Goal: Information Seeking & Learning: Understand process/instructions

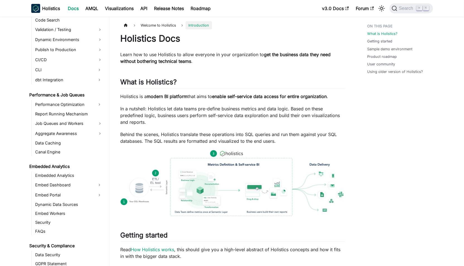
scroll to position [427, 0]
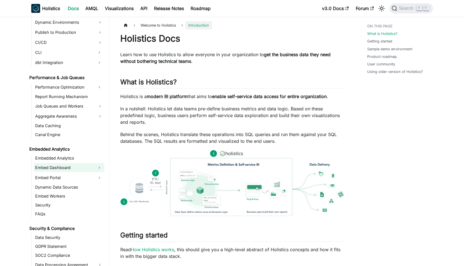
click at [71, 167] on link "Embed Dashboard" at bounding box center [64, 167] width 61 height 9
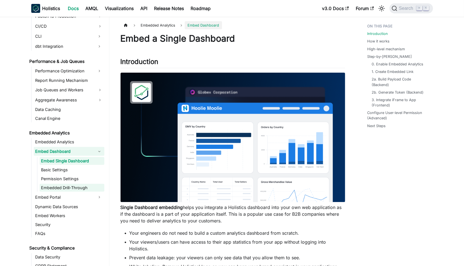
scroll to position [445, 0]
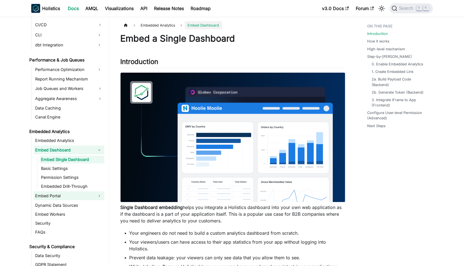
click at [69, 195] on link "Embed Portal" at bounding box center [64, 195] width 61 height 9
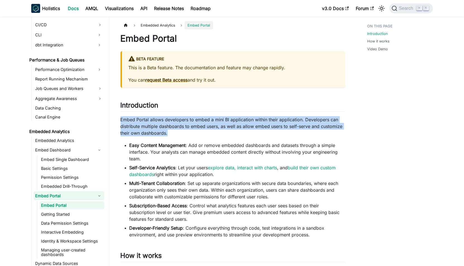
click at [169, 118] on p "Embed Portal allows developers to embed a mini BI application within their appl…" at bounding box center [233, 126] width 225 height 20
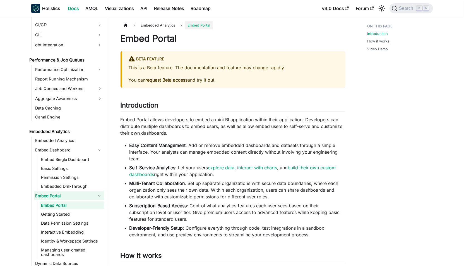
scroll to position [174, 0]
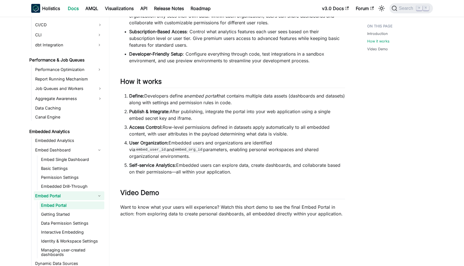
click at [186, 99] on li "Define: Developers define an embed portal that contains multiple data assets (d…" at bounding box center [237, 98] width 216 height 13
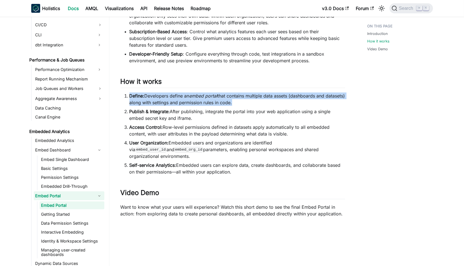
click at [186, 99] on li "Define: Developers define an embed portal that contains multiple data assets (d…" at bounding box center [237, 98] width 216 height 13
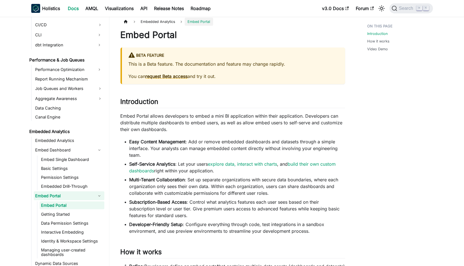
scroll to position [0, 0]
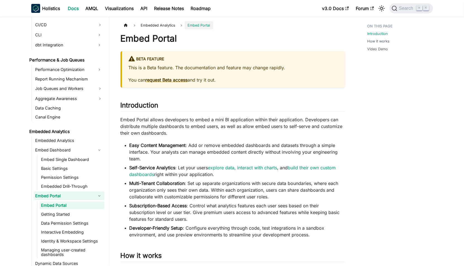
click at [176, 122] on p "Embed Portal allows developers to embed a mini BI application within their appl…" at bounding box center [233, 126] width 225 height 20
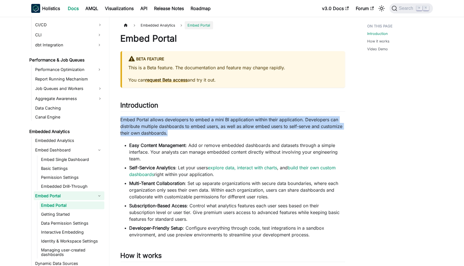
click at [176, 122] on p "Embed Portal allows developers to embed a mini BI application within their appl…" at bounding box center [233, 126] width 225 height 20
click at [174, 122] on p "Embed Portal allows developers to embed a mini BI application within their appl…" at bounding box center [233, 126] width 225 height 20
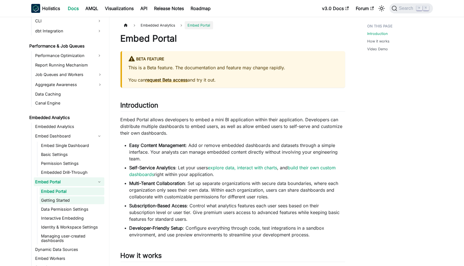
scroll to position [461, 0]
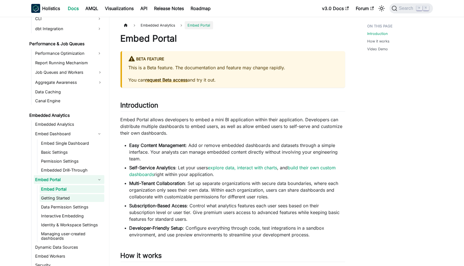
click at [70, 199] on link "Getting Started" at bounding box center [72, 198] width 65 height 8
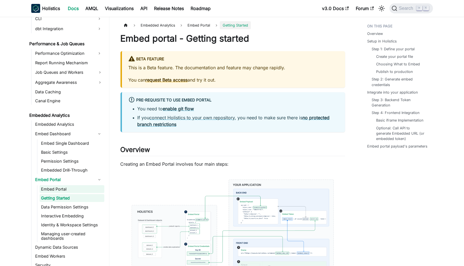
click at [69, 186] on link "Embed Portal" at bounding box center [72, 189] width 65 height 8
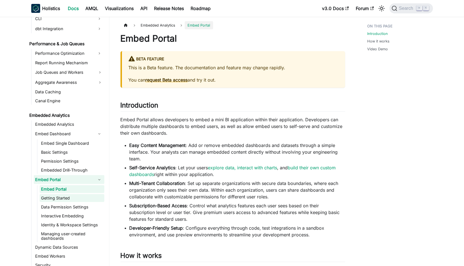
click at [68, 197] on link "Getting Started" at bounding box center [72, 198] width 65 height 8
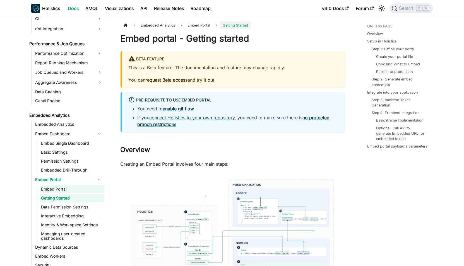
click at [68, 189] on link "Embed Portal" at bounding box center [72, 189] width 65 height 8
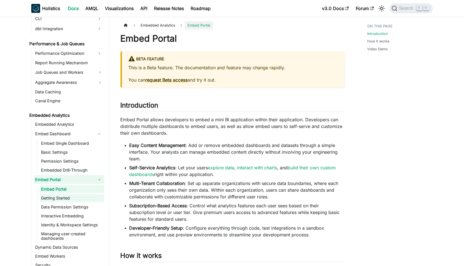
click at [65, 195] on link "Getting Started" at bounding box center [72, 198] width 65 height 8
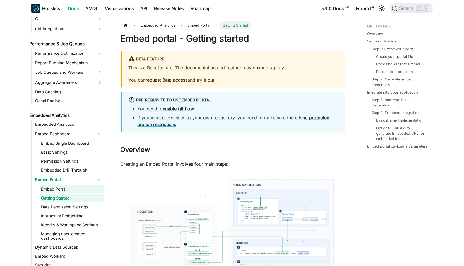
click at [66, 190] on link "Embed Portal" at bounding box center [72, 189] width 65 height 8
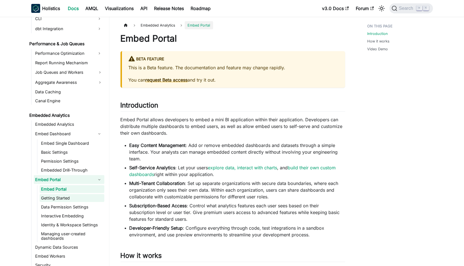
click at [66, 195] on link "Getting Started" at bounding box center [72, 198] width 65 height 8
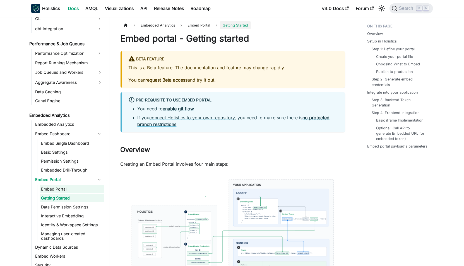
click at [67, 188] on link "Embed Portal" at bounding box center [72, 189] width 65 height 8
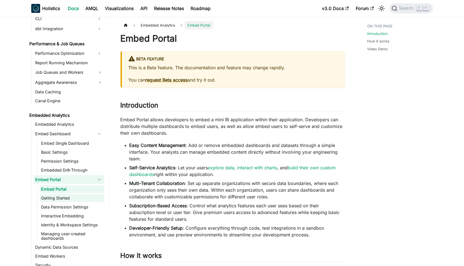
click at [68, 194] on link "Getting Started" at bounding box center [72, 198] width 65 height 8
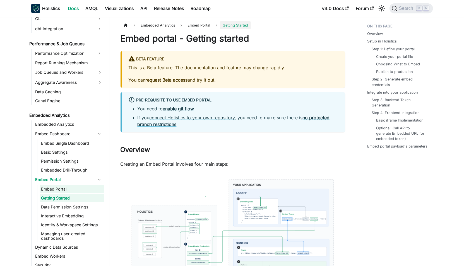
click at [84, 188] on link "Embed Portal" at bounding box center [72, 189] width 65 height 8
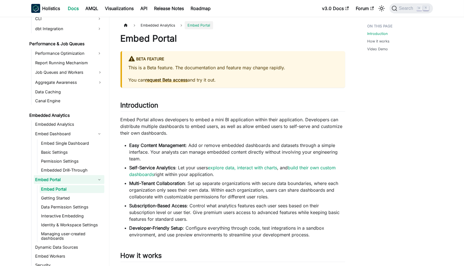
click at [213, 157] on li "Easy Content Management : Add or remove embedded dashboards and datasets throug…" at bounding box center [237, 152] width 216 height 20
click at [70, 198] on link "Getting Started" at bounding box center [72, 198] width 65 height 8
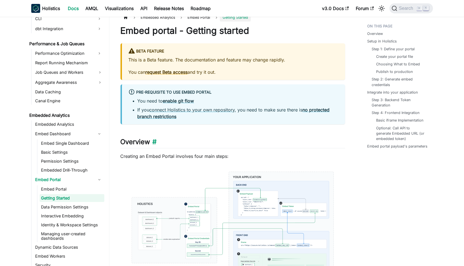
scroll to position [64, 0]
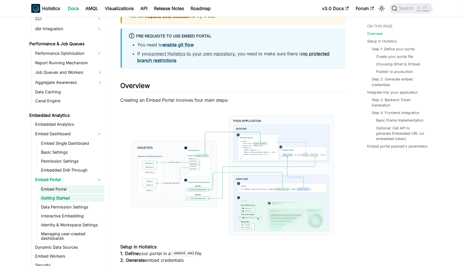
click at [67, 187] on link "Embed Portal" at bounding box center [72, 189] width 65 height 8
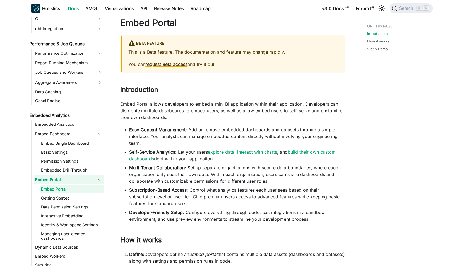
scroll to position [17, 0]
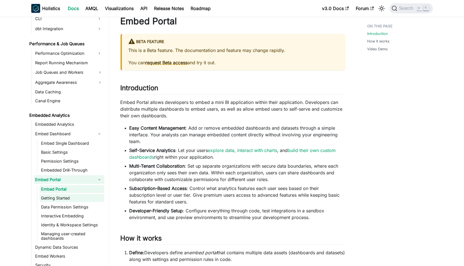
click at [76, 197] on link "Getting Started" at bounding box center [72, 198] width 65 height 8
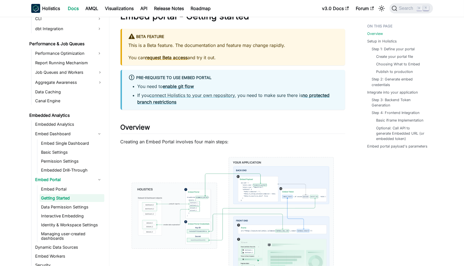
scroll to position [71, 0]
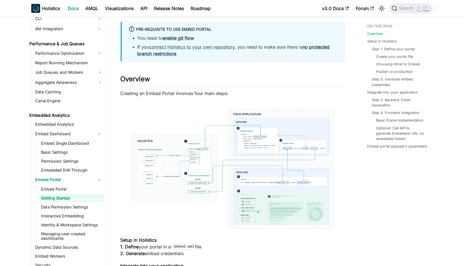
click at [205, 165] on img at bounding box center [233, 168] width 225 height 133
click at [62, 193] on ul "Embed Portal Getting Started Data Permission Settings Interactive Embedding Ide…" at bounding box center [70, 213] width 67 height 57
click at [63, 189] on link "Embed Portal" at bounding box center [72, 189] width 65 height 8
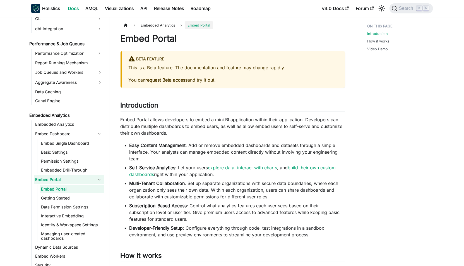
click at [218, 70] on p "This is a Beta feature. The documentation and feature may change rapidly." at bounding box center [234, 67] width 210 height 7
click at [218, 68] on p "This is a Beta feature. The documentation and feature may change rapidly." at bounding box center [234, 67] width 210 height 7
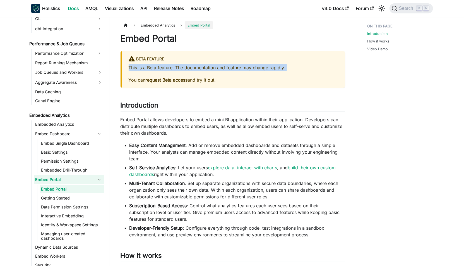
click at [218, 68] on p "This is a Beta feature. The documentation and feature may change rapidly." at bounding box center [234, 67] width 210 height 7
click at [215, 67] on p "This is a Beta feature. The documentation and feature may change rapidly." at bounding box center [234, 67] width 210 height 7
click at [211, 116] on p "Embed Portal allows developers to embed a mini BI application within their appl…" at bounding box center [233, 126] width 225 height 20
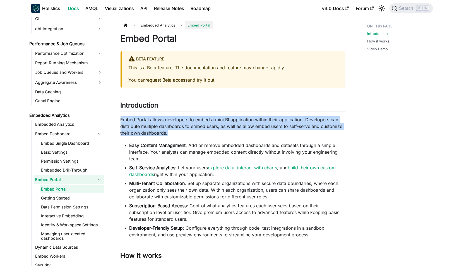
click at [211, 116] on p "Embed Portal allows developers to embed a mini BI application within their appl…" at bounding box center [233, 126] width 225 height 20
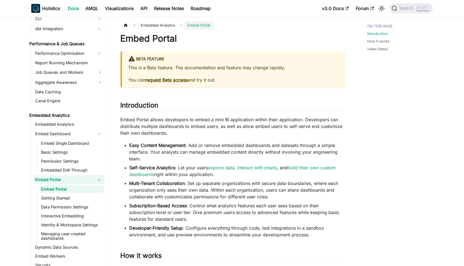
click at [203, 118] on p "Embed Portal allows developers to embed a mini BI application within their appl…" at bounding box center [233, 126] width 225 height 20
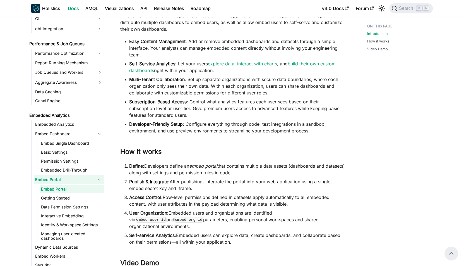
scroll to position [23, 0]
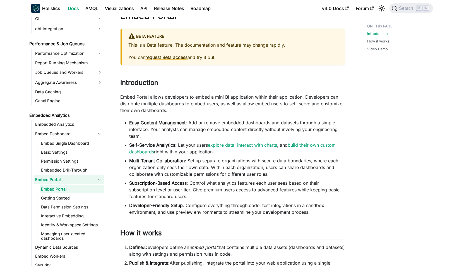
click at [189, 123] on li "Easy Content Management : Add or remove embedded dashboards and datasets throug…" at bounding box center [237, 129] width 216 height 20
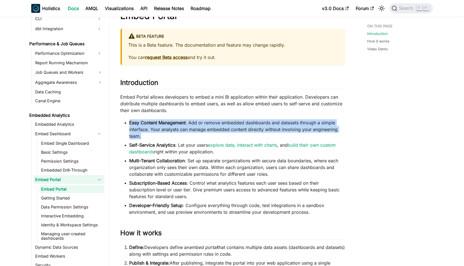
click at [189, 123] on li "Easy Content Management : Add or remove embedded dashboards and datasets throug…" at bounding box center [237, 129] width 216 height 20
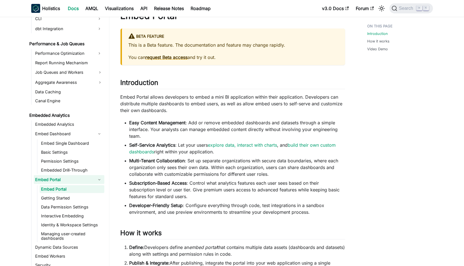
click at [201, 126] on li "Easy Content Management : Add or remove embedded dashboards and datasets throug…" at bounding box center [237, 129] width 216 height 20
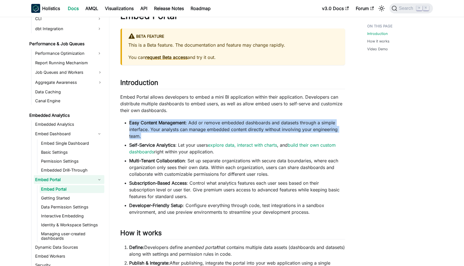
click at [201, 126] on li "Easy Content Management : Add or remove embedded dashboards and datasets throug…" at bounding box center [237, 129] width 216 height 20
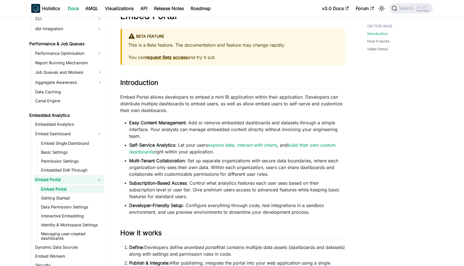
click at [195, 126] on li "Easy Content Management : Add or remove embedded dashboards and datasets throug…" at bounding box center [237, 129] width 216 height 20
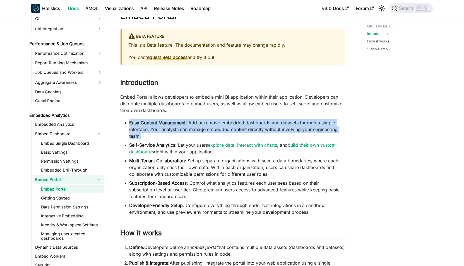
click at [195, 126] on li "Easy Content Management : Add or remove embedded dashboards and datasets throug…" at bounding box center [237, 129] width 216 height 20
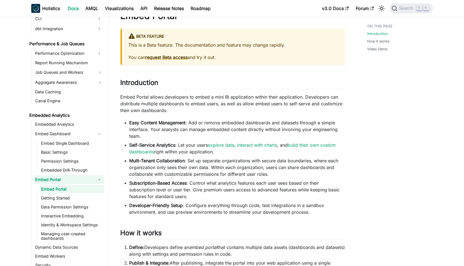
click at [193, 125] on li "Easy Content Management : Add or remove embedded dashboards and datasets throug…" at bounding box center [237, 129] width 216 height 20
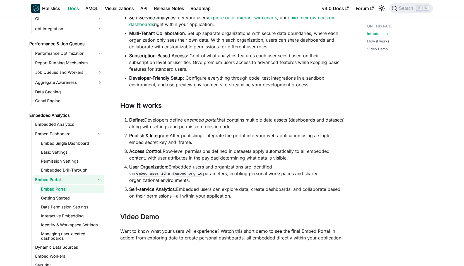
scroll to position [341, 0]
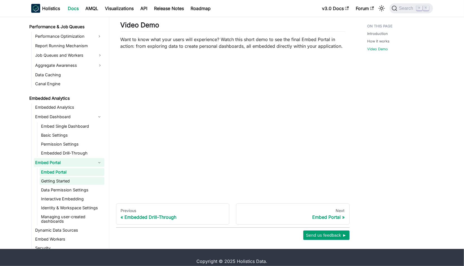
click at [81, 177] on link "Getting Started" at bounding box center [72, 181] width 65 height 8
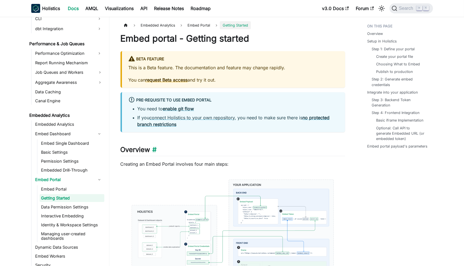
click at [198, 146] on h2 "Overview ​" at bounding box center [233, 150] width 225 height 11
drag, startPoint x: 198, startPoint y: 146, endPoint x: 202, endPoint y: 146, distance: 4.2
click at [198, 146] on h2 "Overview ​" at bounding box center [233, 150] width 225 height 11
click at [202, 146] on h2 "Overview ​" at bounding box center [233, 150] width 225 height 11
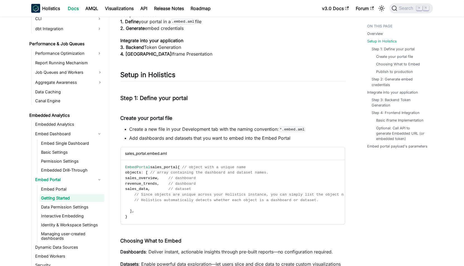
scroll to position [333, 0]
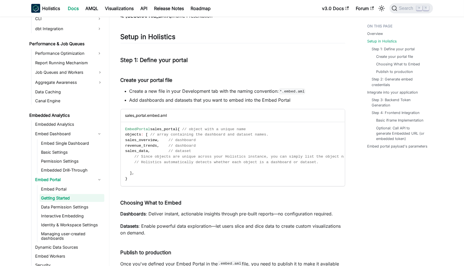
click at [207, 91] on li "Create a new file in your Development tab with the naming convention: *.embed.a…" at bounding box center [237, 91] width 216 height 7
click at [203, 91] on li "Create a new file in your Development tab with the naming convention: *.embed.a…" at bounding box center [237, 91] width 216 height 7
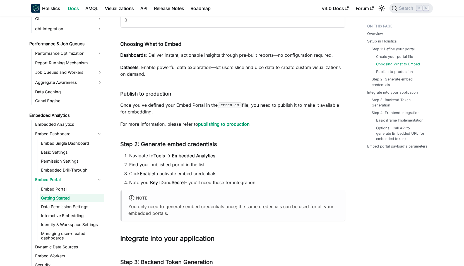
scroll to position [495, 0]
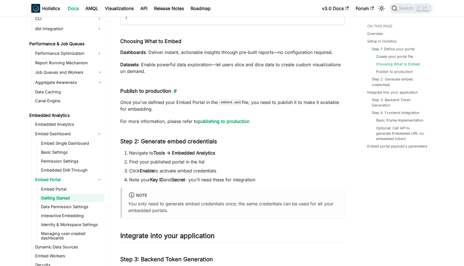
click at [150, 91] on h4 "Publish to production ​" at bounding box center [233, 91] width 225 height 6
drag, startPoint x: 150, startPoint y: 91, endPoint x: 147, endPoint y: 94, distance: 4.0
click at [150, 92] on h4 "Publish to production ​" at bounding box center [233, 91] width 225 height 6
click at [145, 94] on h4 "Publish to production ​" at bounding box center [233, 91] width 225 height 6
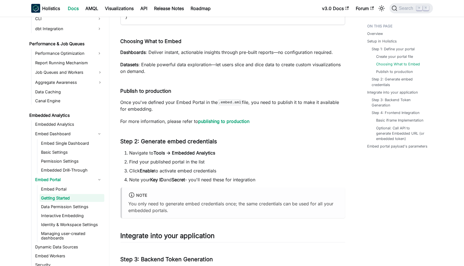
click at [149, 106] on p "Once you've defined your Embed Portal in the .embed.aml file, you need to publi…" at bounding box center [233, 105] width 225 height 13
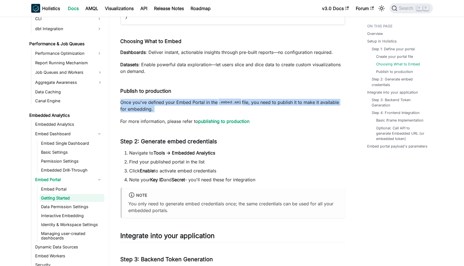
click at [149, 106] on p "Once you've defined your Embed Portal in the .embed.aml file, you need to publi…" at bounding box center [233, 105] width 225 height 13
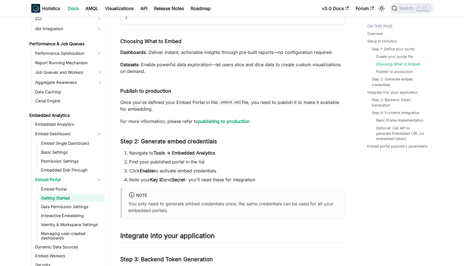
click at [147, 106] on p "Once you've defined your Embed Portal in the .embed.aml file, you need to publi…" at bounding box center [233, 105] width 225 height 13
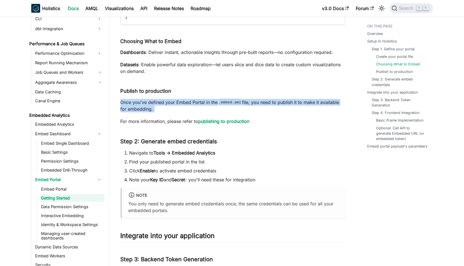
click at [147, 106] on p "Once you've defined your Embed Portal in the .embed.aml file, you need to publi…" at bounding box center [233, 105] width 225 height 13
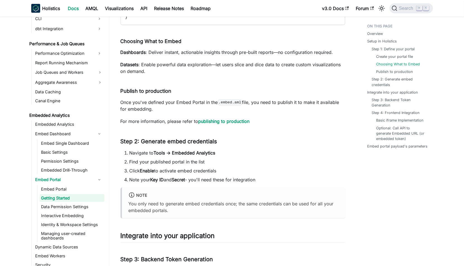
click at [146, 105] on p "Once you've defined your Embed Portal in the .embed.aml file, you need to publi…" at bounding box center [233, 105] width 225 height 13
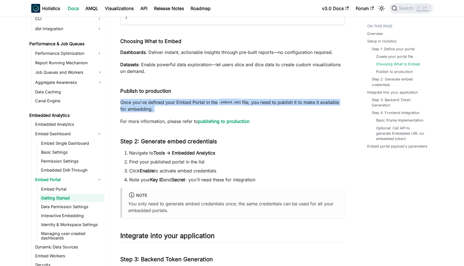
click at [146, 105] on p "Once you've defined your Embed Portal in the .embed.aml file, you need to publi…" at bounding box center [233, 105] width 225 height 13
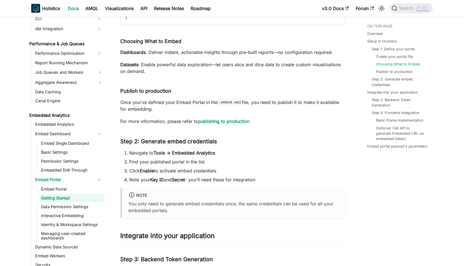
click at [145, 106] on p "Once you've defined your Embed Portal in the .embed.aml file, you need to publi…" at bounding box center [233, 105] width 225 height 13
click at [160, 109] on p "Once you've defined your Embed Portal in the .embed.aml file, you need to publi…" at bounding box center [233, 105] width 225 height 13
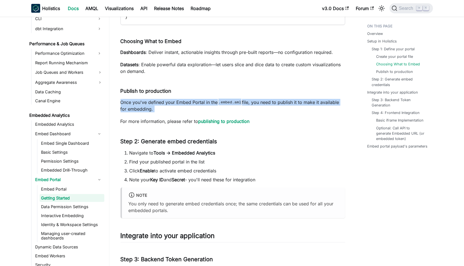
drag, startPoint x: 160, startPoint y: 109, endPoint x: 164, endPoint y: 110, distance: 4.3
click at [160, 110] on p "Once you've defined your Embed Portal in the .embed.aml file, you need to publi…" at bounding box center [233, 105] width 225 height 13
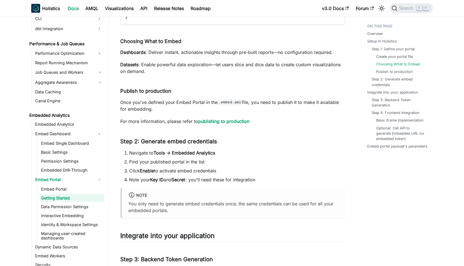
click at [164, 110] on p "Once you've defined your Embed Portal in the .embed.aml file, you need to publi…" at bounding box center [233, 105] width 225 height 13
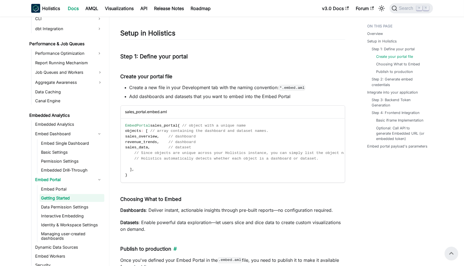
scroll to position [324, 0]
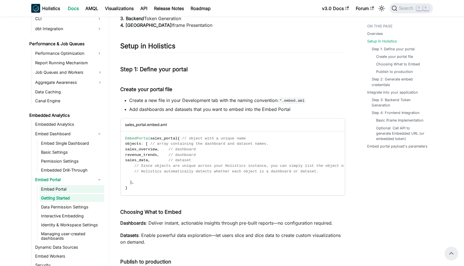
click at [72, 189] on link "Embed Portal" at bounding box center [72, 189] width 65 height 8
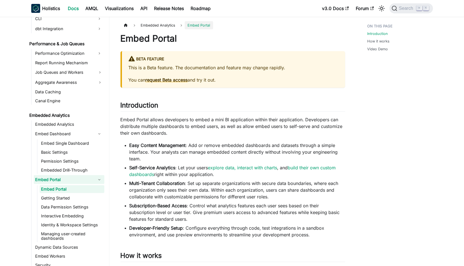
scroll to position [341, 0]
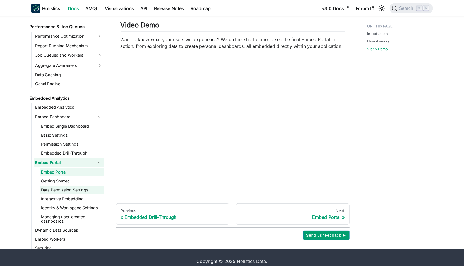
click at [80, 186] on link "Data Permission Settings" at bounding box center [72, 190] width 65 height 8
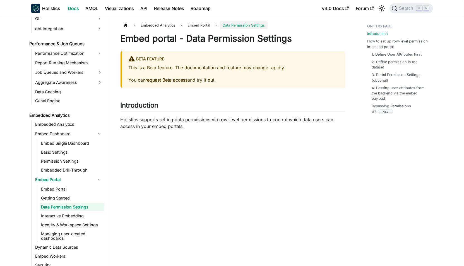
click at [173, 121] on p "Holistics supports setting data permissions via row-level permissions to contro…" at bounding box center [233, 122] width 225 height 13
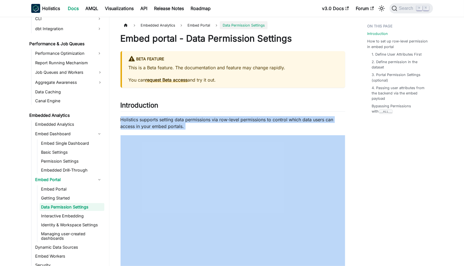
click at [173, 121] on p "Holistics supports setting data permissions via row-level permissions to contro…" at bounding box center [233, 122] width 225 height 13
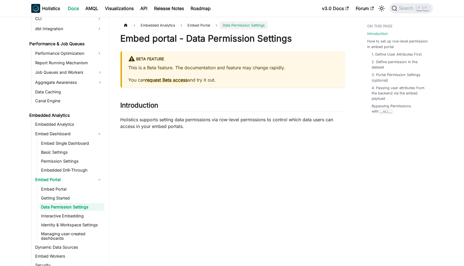
click at [179, 119] on p "Holistics supports setting data permissions via row-level permissions to contro…" at bounding box center [233, 122] width 225 height 13
click at [209, 67] on p "This is a Beta feature. The documentation and feature may change rapidly." at bounding box center [234, 67] width 210 height 7
drag, startPoint x: 209, startPoint y: 67, endPoint x: 212, endPoint y: 68, distance: 3.1
click at [209, 67] on p "This is a Beta feature. The documentation and feature may change rapidly." at bounding box center [234, 67] width 210 height 7
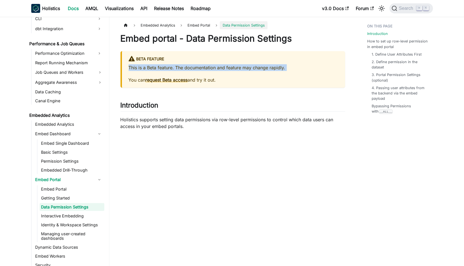
click at [212, 68] on p "This is a Beta feature. The documentation and feature may change rapidly." at bounding box center [234, 67] width 210 height 7
click at [220, 78] on p "You can request Beta access and try it out." at bounding box center [234, 79] width 210 height 7
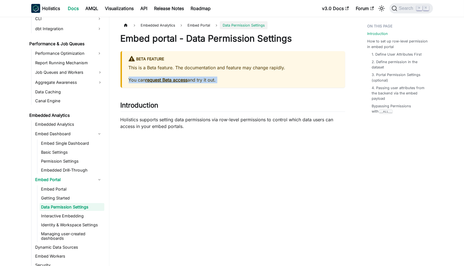
drag, startPoint x: 220, startPoint y: 78, endPoint x: 227, endPoint y: 77, distance: 7.3
click at [220, 78] on p "You can request Beta access and try it out." at bounding box center [234, 79] width 210 height 7
click at [227, 77] on p "You can request Beta access and try it out." at bounding box center [234, 79] width 210 height 7
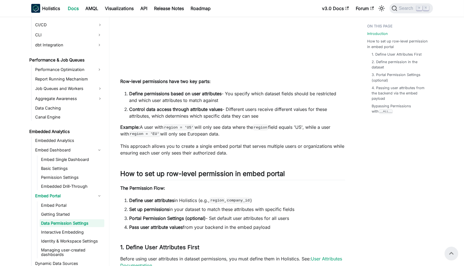
scroll to position [436, 0]
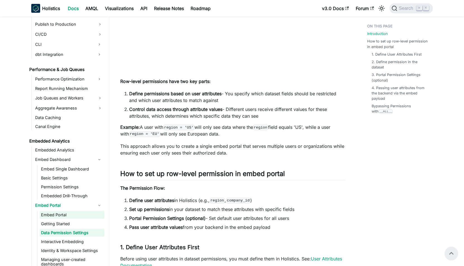
click at [65, 212] on link "Embed Portal" at bounding box center [72, 215] width 65 height 8
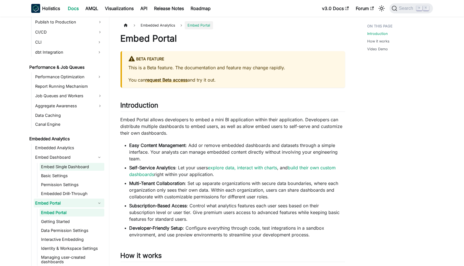
click at [64, 165] on link "Embed Single Dashboard" at bounding box center [72, 167] width 65 height 8
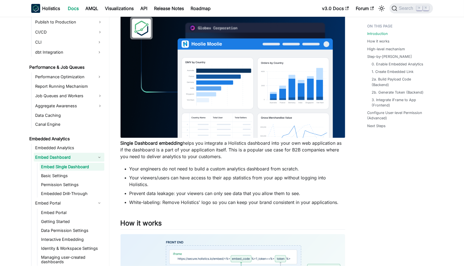
scroll to position [65, 0]
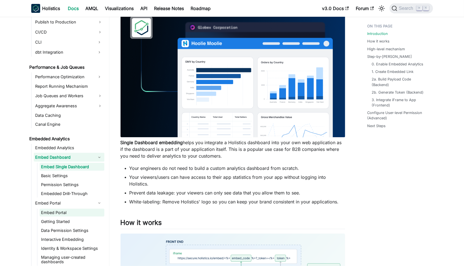
click at [68, 211] on link "Embed Portal" at bounding box center [72, 212] width 65 height 8
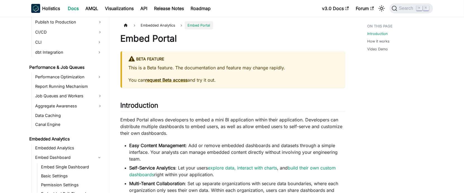
click at [241, 62] on div "BETA FEATURE" at bounding box center [234, 59] width 210 height 7
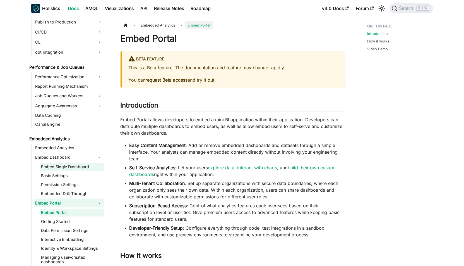
click at [69, 166] on link "Embed Single Dashboard" at bounding box center [72, 167] width 65 height 8
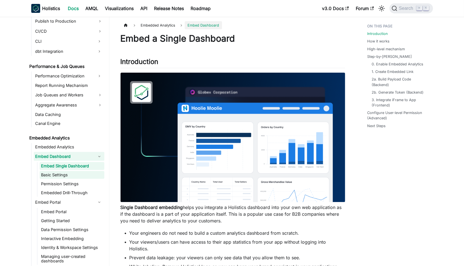
scroll to position [439, 0]
click at [63, 219] on link "Getting Started" at bounding box center [72, 220] width 65 height 8
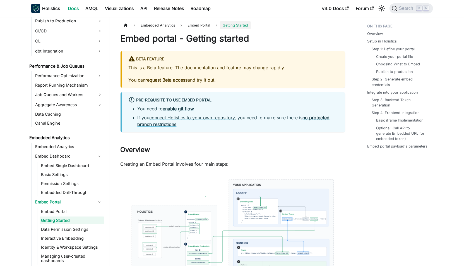
scroll to position [447, 0]
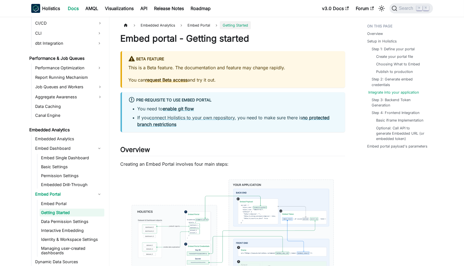
click at [382, 91] on link "Integrate into your application" at bounding box center [394, 92] width 51 height 5
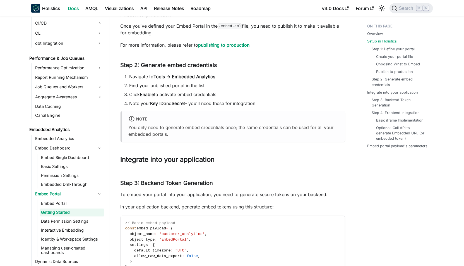
scroll to position [581, 0]
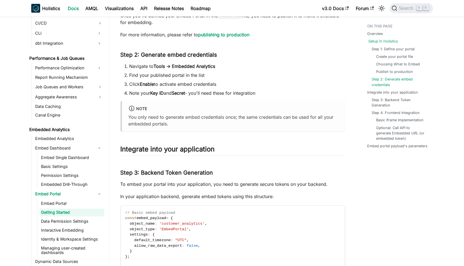
click at [381, 42] on link "Setup in Holistics" at bounding box center [384, 41] width 30 height 5
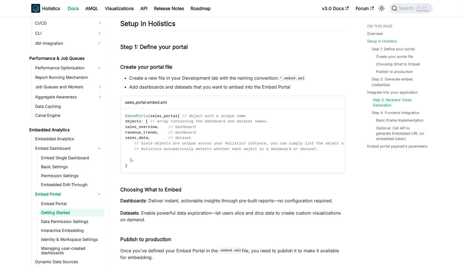
click at [387, 97] on link "Step 3: Backend Token Generation" at bounding box center [401, 102] width 56 height 11
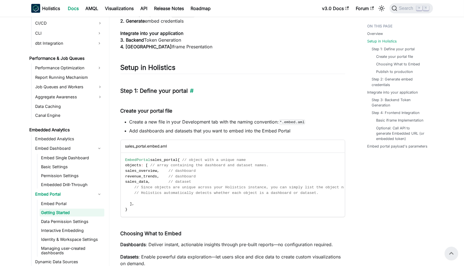
scroll to position [6, 0]
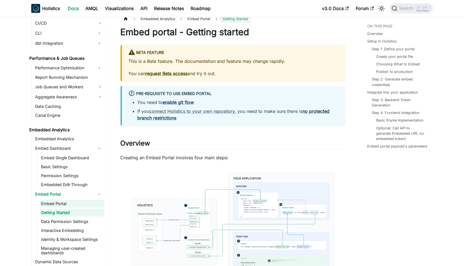
click at [71, 201] on link "Embed Portal" at bounding box center [72, 203] width 65 height 8
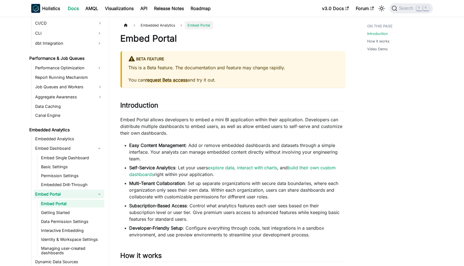
click at [186, 128] on p "Embed Portal allows developers to embed a mini BI application within their appl…" at bounding box center [233, 126] width 225 height 20
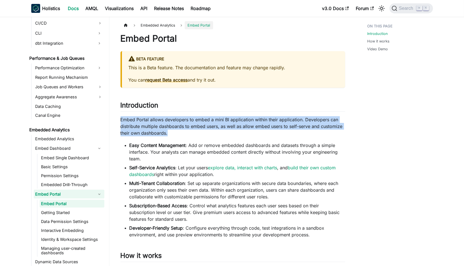
click at [186, 128] on p "Embed Portal allows developers to embed a mini BI application within their appl…" at bounding box center [233, 126] width 225 height 20
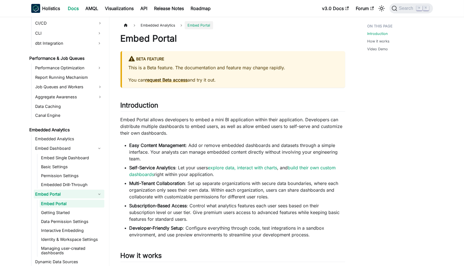
click at [184, 128] on p "Embed Portal allows developers to embed a mini BI application within their appl…" at bounding box center [233, 126] width 225 height 20
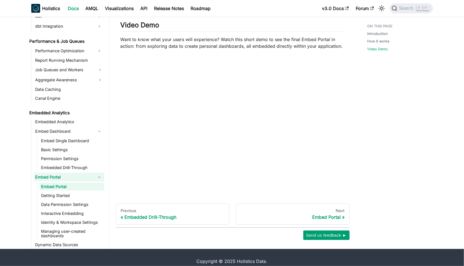
scroll to position [163, 0]
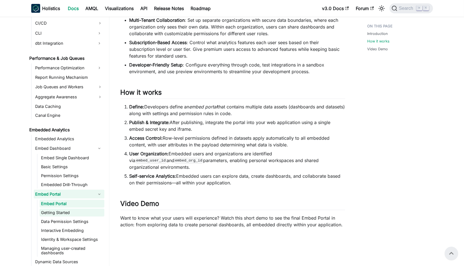
click at [61, 210] on link "Getting Started" at bounding box center [72, 212] width 65 height 8
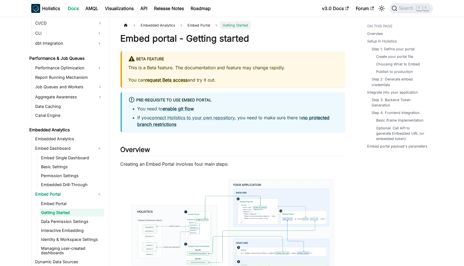
click at [175, 164] on p "Creating an Embed Portal involves four main steps:" at bounding box center [233, 163] width 225 height 7
click at [172, 164] on p "Creating an Embed Portal involves four main steps:" at bounding box center [233, 163] width 225 height 7
click at [68, 205] on link "Embed Portal" at bounding box center [72, 203] width 65 height 8
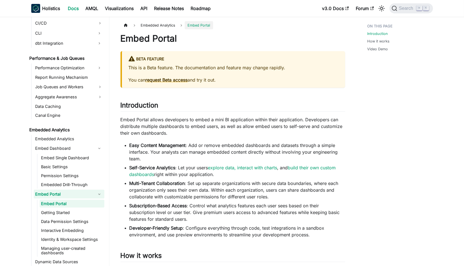
click at [173, 155] on li "Easy Content Management : Add or remove embedded dashboards and datasets throug…" at bounding box center [237, 152] width 216 height 20
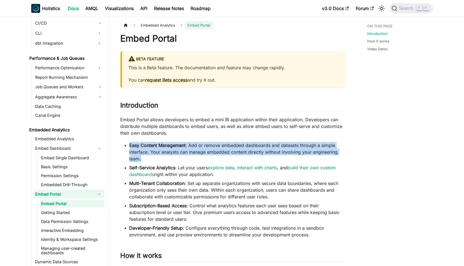
click at [173, 155] on li "Easy Content Management : Add or remove embedded dashboards and datasets throug…" at bounding box center [237, 152] width 216 height 20
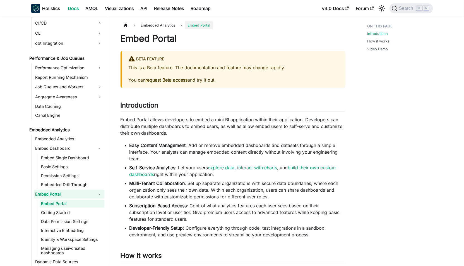
click at [171, 155] on li "Easy Content Management : Add or remove embedded dashboards and datasets throug…" at bounding box center [237, 152] width 216 height 20
click at [227, 126] on p "Embed Portal allows developers to embed a mini BI application within their appl…" at bounding box center [233, 126] width 225 height 20
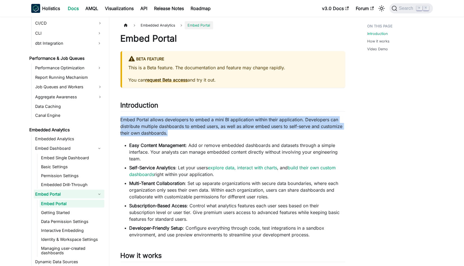
click at [227, 126] on p "Embed Portal allows developers to embed a mini BI application within their appl…" at bounding box center [233, 126] width 225 height 20
click at [222, 125] on p "Embed Portal allows developers to embed a mini BI application within their appl…" at bounding box center [233, 126] width 225 height 20
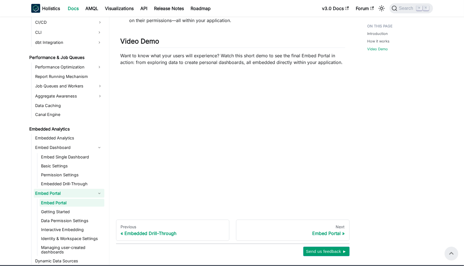
scroll to position [30, 0]
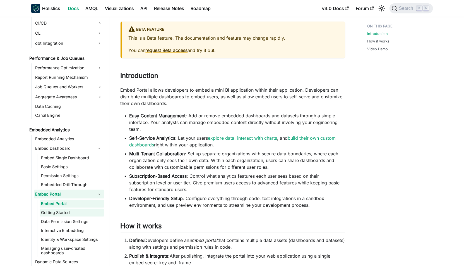
click at [78, 208] on link "Getting Started" at bounding box center [72, 212] width 65 height 8
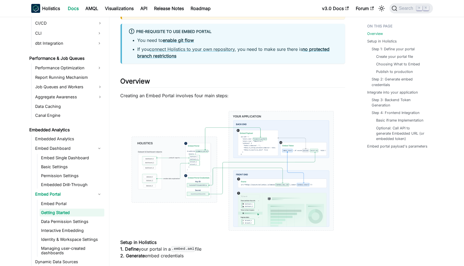
scroll to position [88, 0]
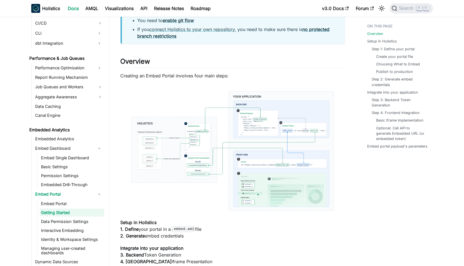
click at [198, 123] on img at bounding box center [233, 151] width 225 height 133
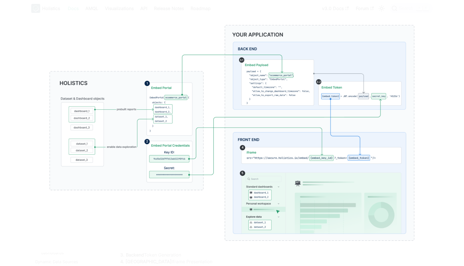
click at [199, 12] on div at bounding box center [232, 133] width 464 height 266
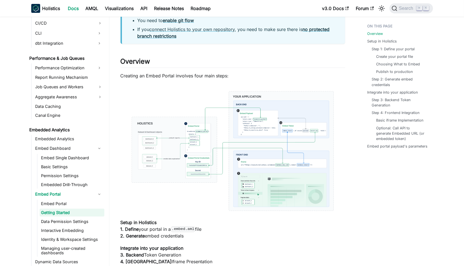
click at [217, 126] on img at bounding box center [233, 151] width 225 height 133
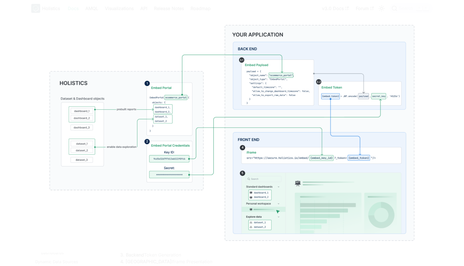
click at [160, 14] on img at bounding box center [231, 132] width 405 height 239
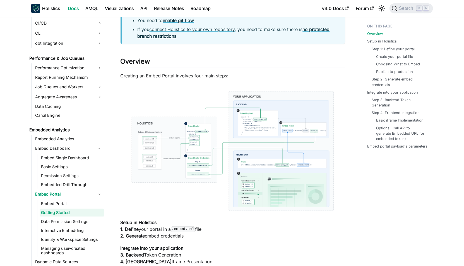
click at [198, 135] on img at bounding box center [233, 151] width 225 height 133
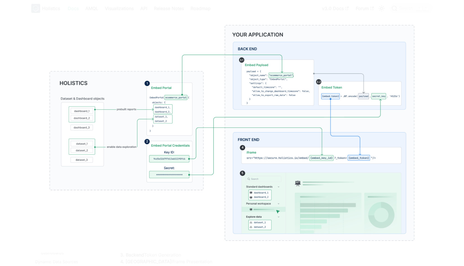
click at [232, 9] on div at bounding box center [232, 133] width 464 height 266
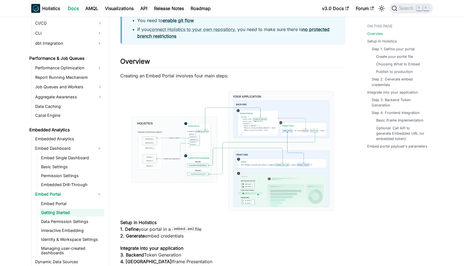
click at [232, 75] on p "Creating an Embed Portal involves four main steps:" at bounding box center [233, 75] width 225 height 7
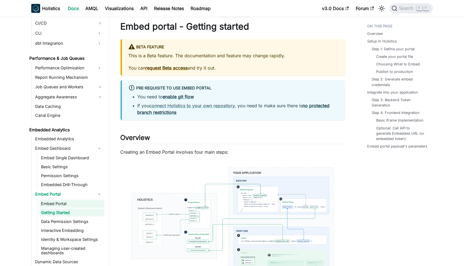
click at [71, 203] on link "Embed Portal" at bounding box center [72, 203] width 65 height 8
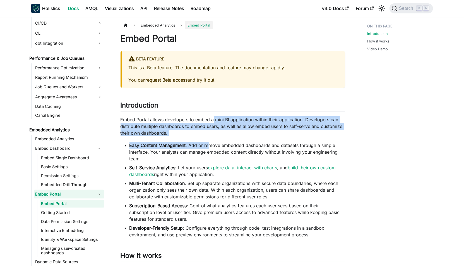
drag, startPoint x: 211, startPoint y: 130, endPoint x: 206, endPoint y: 147, distance: 18.4
click at [197, 148] on li "Easy Content Management : Add or remove embedded dashboards and datasets throug…" at bounding box center [237, 152] width 216 height 20
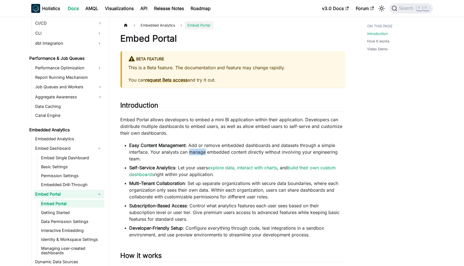
click at [197, 148] on li "Easy Content Management : Add or remove embedded dashboards and datasets throug…" at bounding box center [237, 152] width 216 height 20
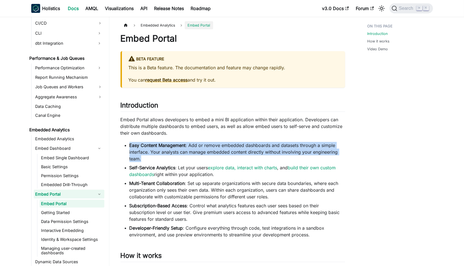
click at [197, 148] on li "Easy Content Management : Add or remove embedded dashboards and datasets throug…" at bounding box center [237, 152] width 216 height 20
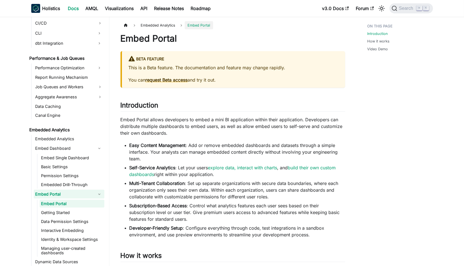
click at [199, 149] on li "Easy Content Management : Add or remove embedded dashboards and datasets throug…" at bounding box center [237, 152] width 216 height 20
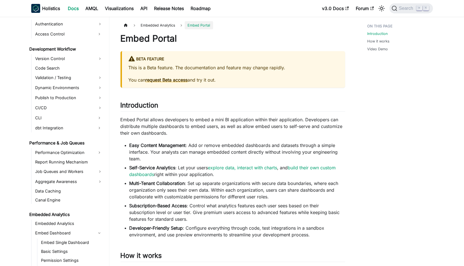
scroll to position [448, 0]
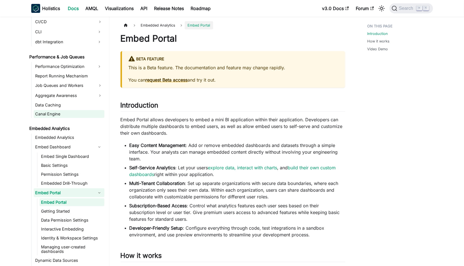
click at [65, 113] on link "Canal Engine" at bounding box center [69, 114] width 71 height 8
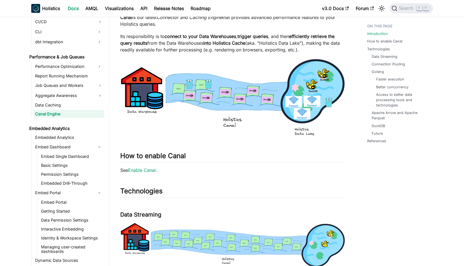
scroll to position [51, 0]
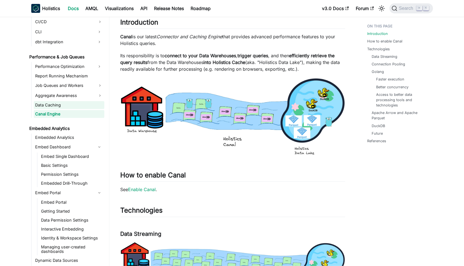
click at [77, 106] on link "Data Caching" at bounding box center [69, 105] width 71 height 8
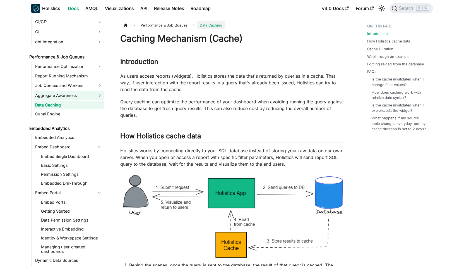
click at [48, 97] on link "Aggregate Awareness" at bounding box center [69, 95] width 71 height 9
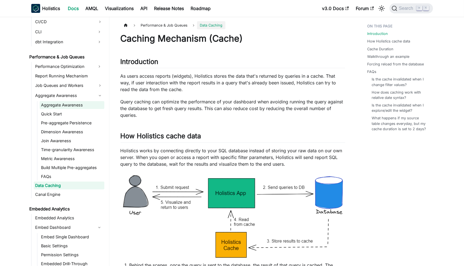
click at [53, 104] on link "Aggregate Awareness" at bounding box center [72, 105] width 65 height 8
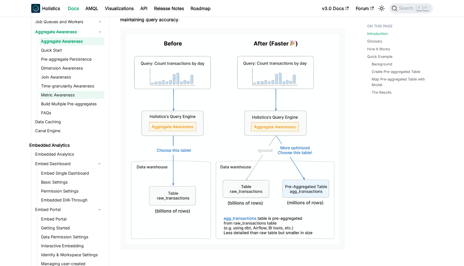
scroll to position [587, 0]
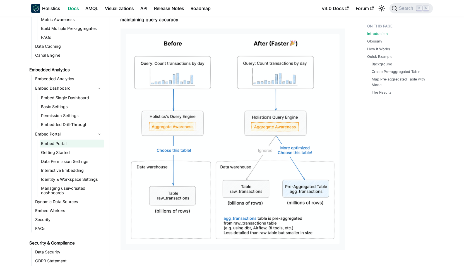
click at [65, 141] on link "Embed Portal" at bounding box center [72, 144] width 65 height 8
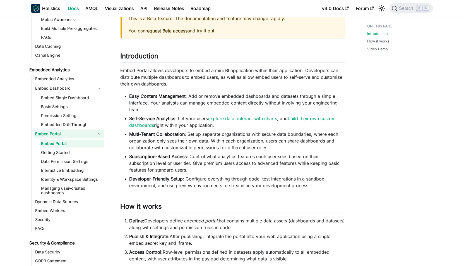
scroll to position [78, 0]
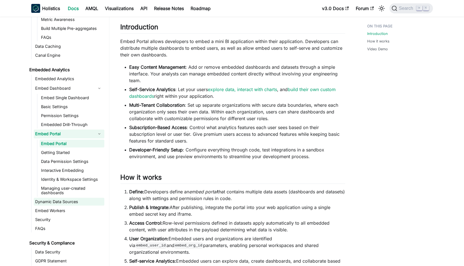
click at [70, 202] on link "Dynamic Data Sources" at bounding box center [69, 202] width 71 height 8
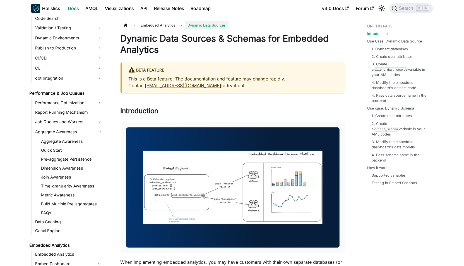
scroll to position [331, 0]
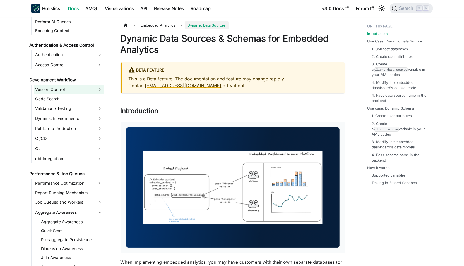
click at [70, 91] on link "Version Control" at bounding box center [69, 89] width 71 height 9
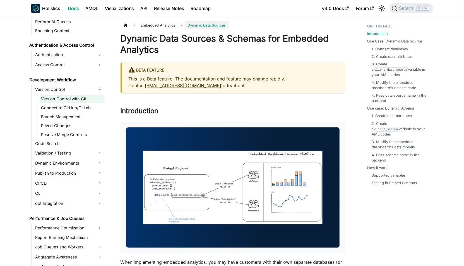
click at [70, 98] on link "Version Control with Git" at bounding box center [72, 99] width 65 height 8
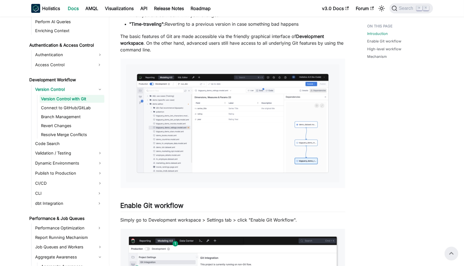
scroll to position [146, 0]
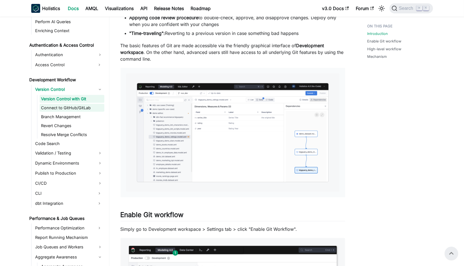
click at [59, 110] on link "Connect to GitHub/GitLab" at bounding box center [72, 108] width 65 height 8
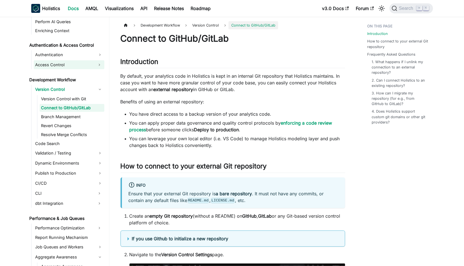
click at [62, 66] on link "Access Control" at bounding box center [64, 64] width 61 height 9
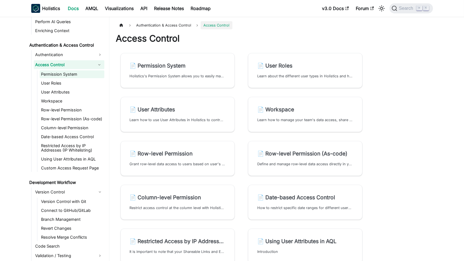
click at [63, 74] on link "Permission System" at bounding box center [72, 74] width 65 height 8
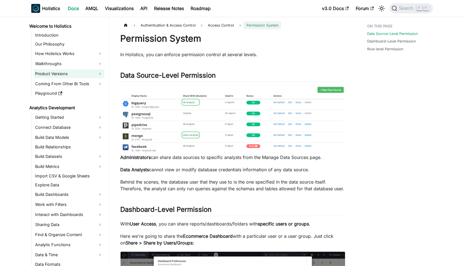
click at [63, 75] on link "Product Versions" at bounding box center [69, 73] width 71 height 9
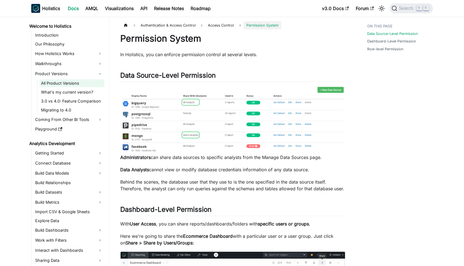
click at [64, 83] on link "All Product Versions" at bounding box center [72, 83] width 65 height 8
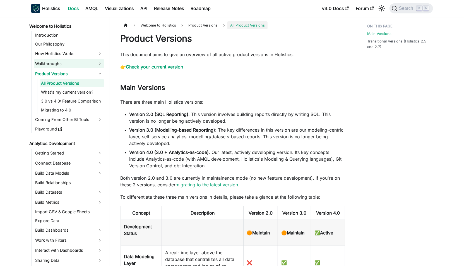
click at [67, 65] on link "Walkthroughs" at bounding box center [69, 63] width 71 height 9
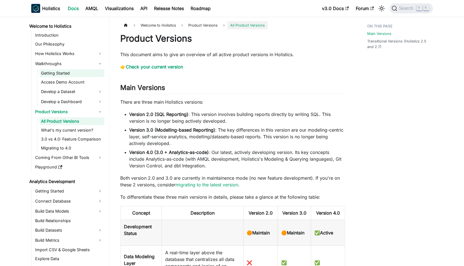
click at [67, 72] on link "Getting Started" at bounding box center [72, 73] width 65 height 8
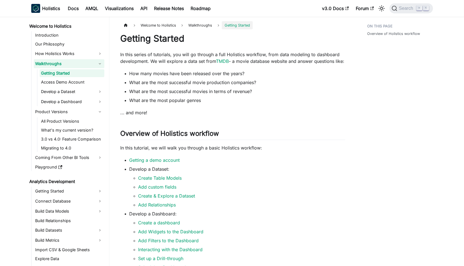
click at [70, 62] on link "Walkthroughs" at bounding box center [69, 63] width 71 height 9
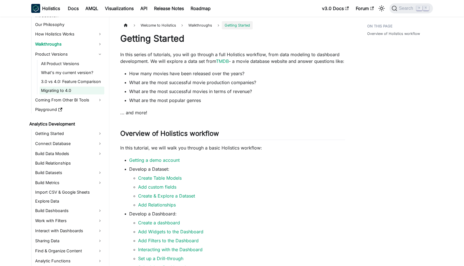
scroll to position [66, 0]
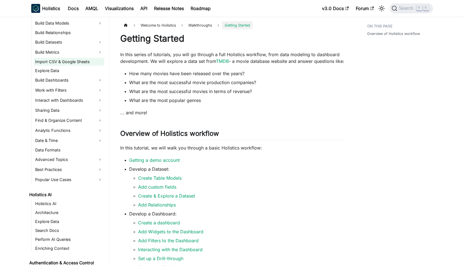
click at [73, 62] on link "Import CSV & Google Sheets" at bounding box center [69, 62] width 71 height 8
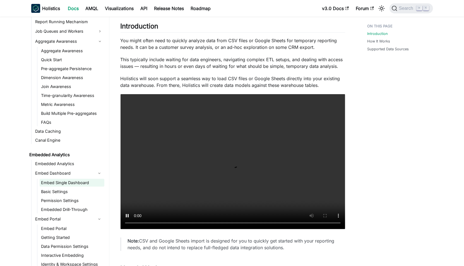
scroll to position [686, 0]
click at [67, 229] on link "Embed Portal" at bounding box center [72, 228] width 65 height 8
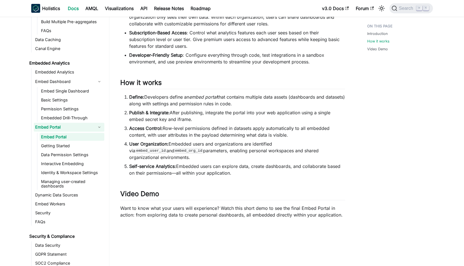
scroll to position [193, 0]
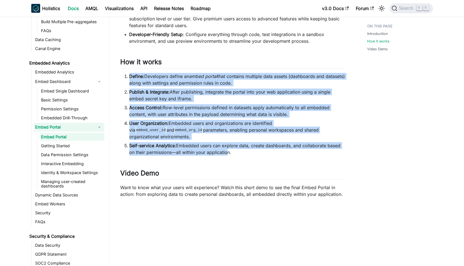
drag, startPoint x: 125, startPoint y: 76, endPoint x: 228, endPoint y: 143, distance: 122.6
click at [227, 143] on ol "Define: Developers define an embed portal that contains multiple data assets (d…" at bounding box center [233, 114] width 225 height 83
click at [228, 143] on li "Self-service Analytics: Embedded users can explore data, create dashboards, and…" at bounding box center [237, 148] width 216 height 13
drag, startPoint x: 241, startPoint y: 146, endPoint x: 137, endPoint y: 79, distance: 123.4
click at [137, 79] on ol "Define: Developers define an embed portal that contains multiple data assets (d…" at bounding box center [233, 114] width 225 height 83
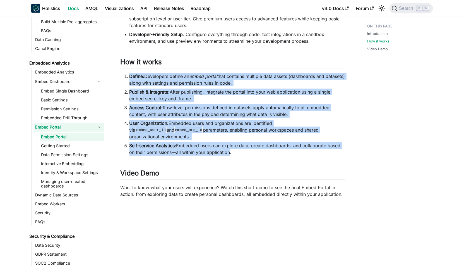
click at [137, 79] on li "Define: Developers define an embed portal that contains multiple data assets (d…" at bounding box center [237, 79] width 216 height 13
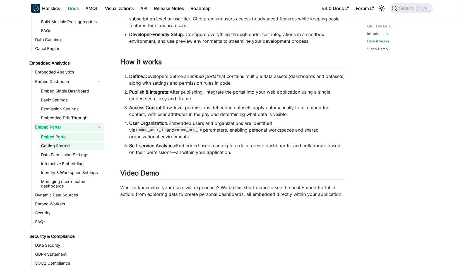
click at [71, 150] on link "Getting Started" at bounding box center [72, 146] width 65 height 8
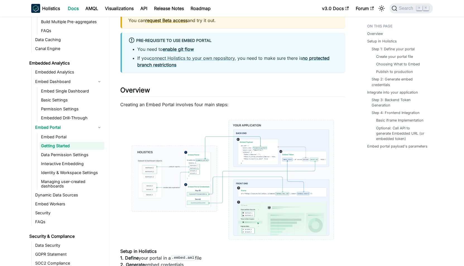
scroll to position [86, 0]
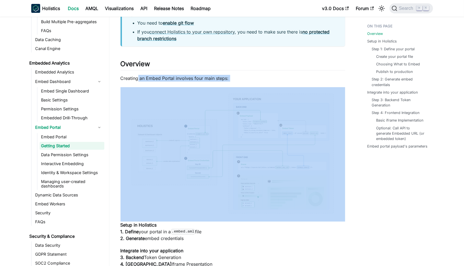
drag, startPoint x: 137, startPoint y: 80, endPoint x: 269, endPoint y: 158, distance: 153.1
click at [205, 76] on p "Creating an Embed Portal involves four main steps:" at bounding box center [233, 78] width 225 height 7
drag, startPoint x: 251, startPoint y: 77, endPoint x: 278, endPoint y: 141, distance: 69.5
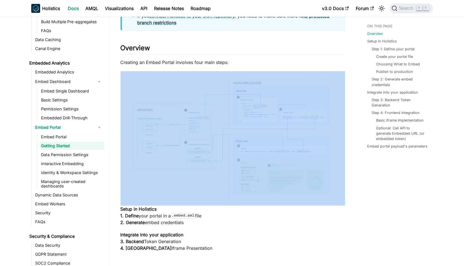
scroll to position [102, 0]
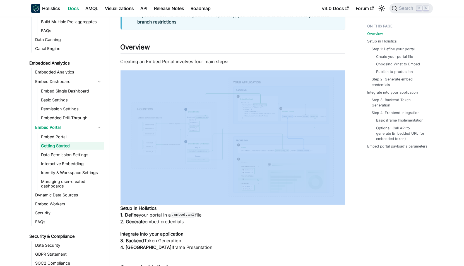
click at [241, 76] on img at bounding box center [233, 136] width 225 height 133
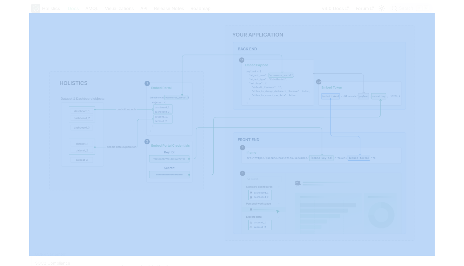
click at [230, 32] on img at bounding box center [231, 132] width 405 height 239
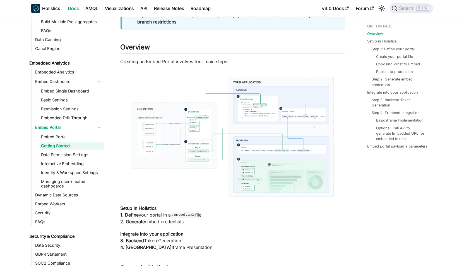
click at [227, 101] on img at bounding box center [233, 136] width 225 height 133
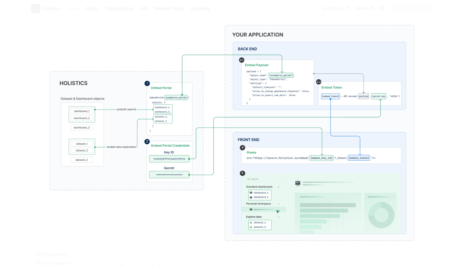
click at [215, 22] on img at bounding box center [231, 132] width 405 height 239
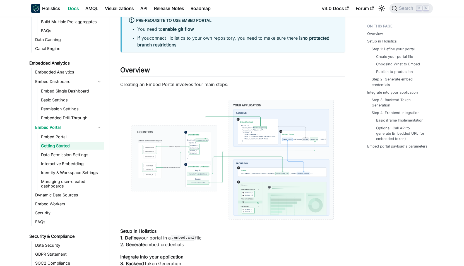
scroll to position [100, 0]
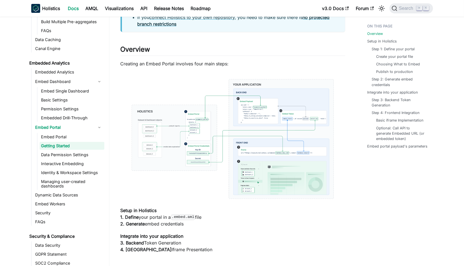
click at [71, 147] on link "Getting Started" at bounding box center [72, 146] width 65 height 8
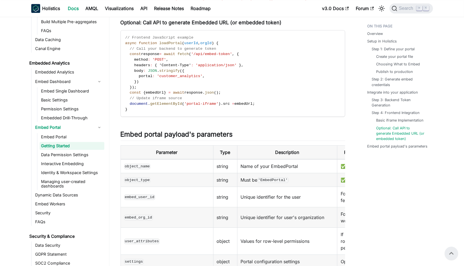
scroll to position [898, 0]
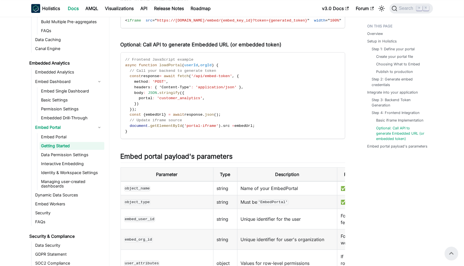
click at [62, 150] on link "Getting Started" at bounding box center [72, 146] width 65 height 8
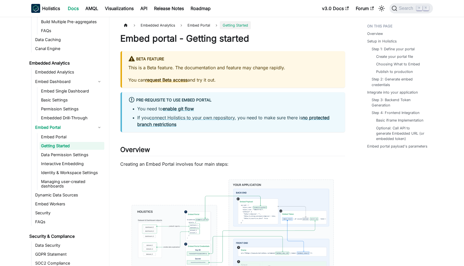
click at [65, 150] on link "Getting Started" at bounding box center [72, 146] width 65 height 8
drag, startPoint x: 147, startPoint y: 39, endPoint x: 214, endPoint y: 40, distance: 67.5
click at [211, 40] on h1 "Embed portal - Getting started" at bounding box center [233, 38] width 225 height 11
click at [214, 40] on h1 "Embed portal - Getting started" at bounding box center [233, 38] width 225 height 11
click at [68, 158] on link "Data Permission Settings" at bounding box center [72, 155] width 65 height 8
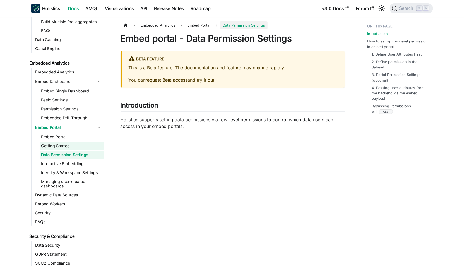
click at [56, 150] on link "Getting Started" at bounding box center [72, 146] width 65 height 8
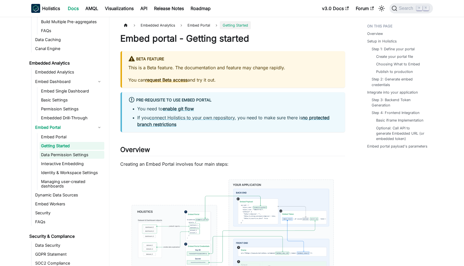
click at [55, 158] on link "Data Permission Settings" at bounding box center [72, 155] width 65 height 8
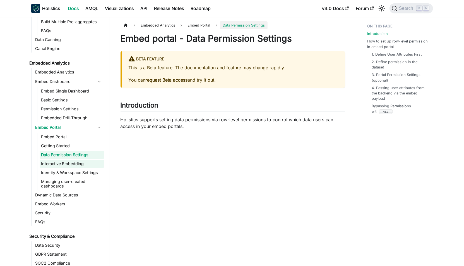
click at [71, 165] on link "Interactive Embedding" at bounding box center [72, 164] width 65 height 8
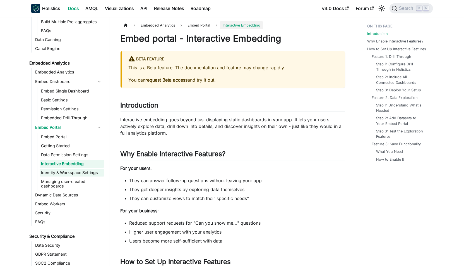
click at [67, 176] on link "Identity & Workspace Settings" at bounding box center [72, 173] width 65 height 8
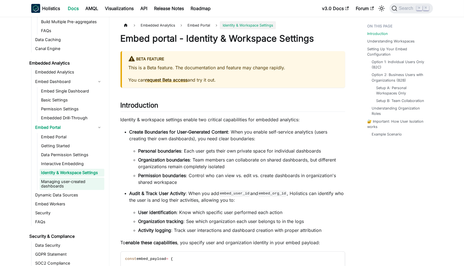
click at [66, 185] on link "Managing user-created dashboards" at bounding box center [72, 183] width 65 height 12
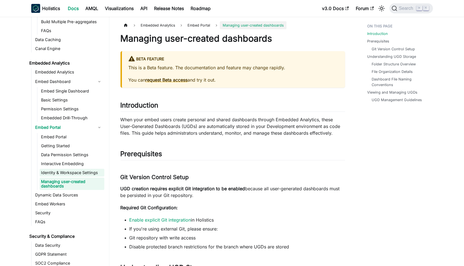
click at [67, 176] on link "Identity & Workspace Settings" at bounding box center [72, 173] width 65 height 8
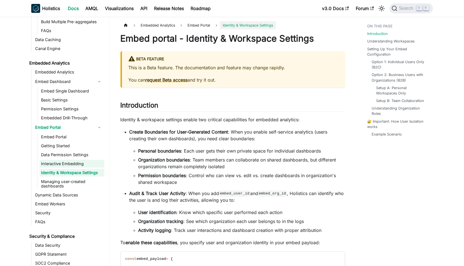
click at [66, 167] on link "Interactive Embedding" at bounding box center [72, 164] width 65 height 8
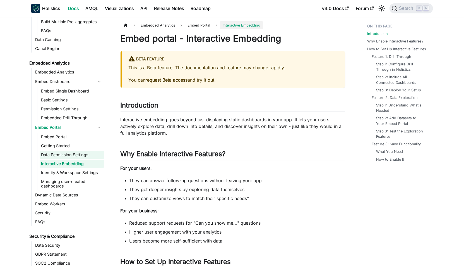
click at [67, 158] on link "Data Permission Settings" at bounding box center [72, 155] width 65 height 8
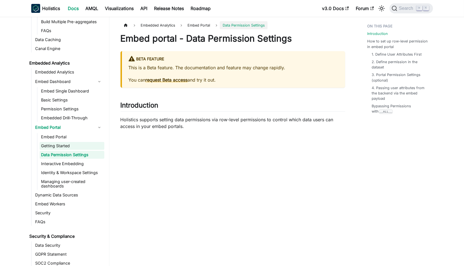
click at [68, 150] on link "Getting Started" at bounding box center [72, 146] width 65 height 8
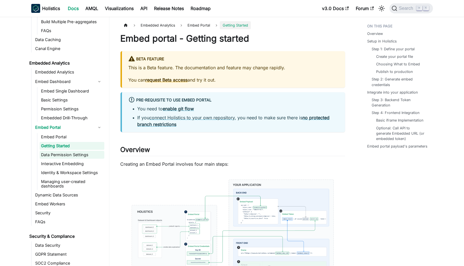
click at [70, 157] on link "Data Permission Settings" at bounding box center [72, 155] width 65 height 8
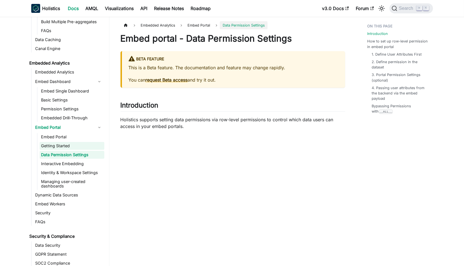
click at [69, 150] on link "Getting Started" at bounding box center [72, 146] width 65 height 8
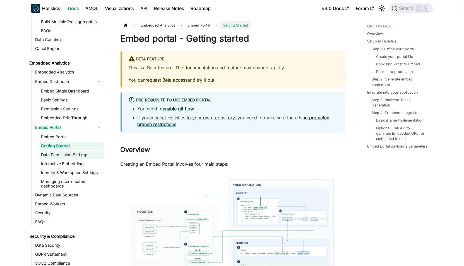
click at [70, 158] on link "Data Permission Settings" at bounding box center [72, 155] width 65 height 8
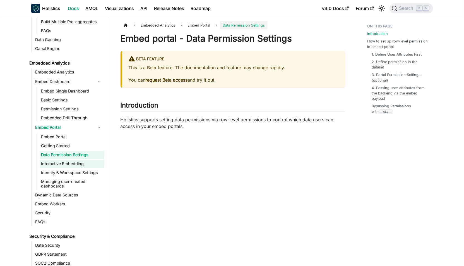
click at [67, 167] on link "Interactive Embedding" at bounding box center [72, 164] width 65 height 8
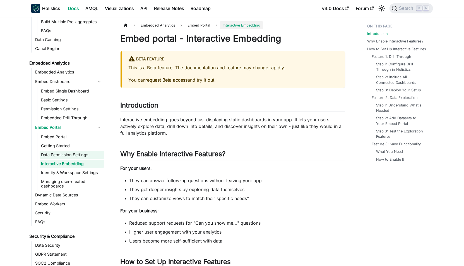
click at [67, 158] on link "Data Permission Settings" at bounding box center [72, 155] width 65 height 8
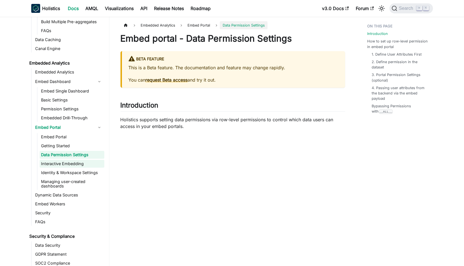
click at [66, 167] on link "Interactive Embedding" at bounding box center [72, 164] width 65 height 8
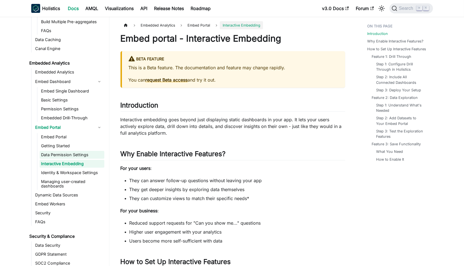
click at [67, 158] on link "Data Permission Settings" at bounding box center [72, 155] width 65 height 8
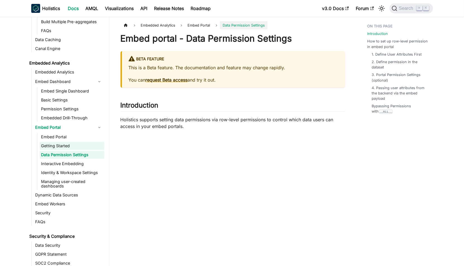
click at [67, 150] on link "Getting Started" at bounding box center [72, 146] width 65 height 8
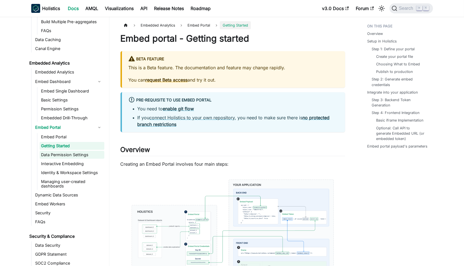
click at [68, 157] on link "Data Permission Settings" at bounding box center [72, 155] width 65 height 8
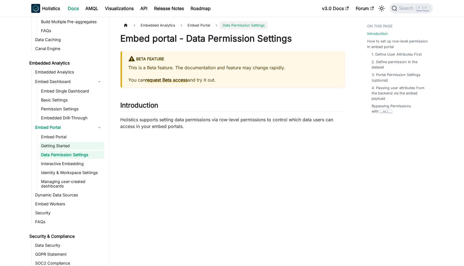
click at [69, 150] on link "Getting Started" at bounding box center [72, 146] width 65 height 8
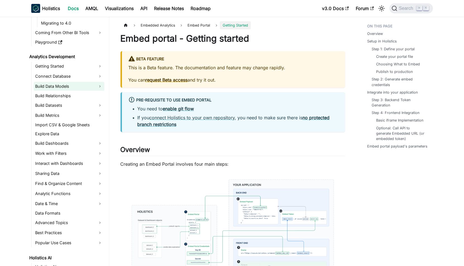
scroll to position [84, 0]
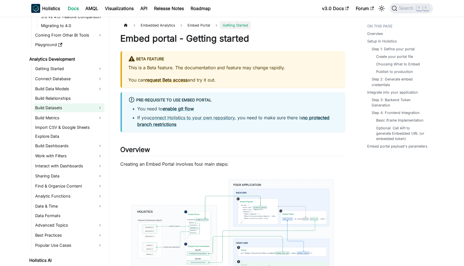
click at [61, 109] on link "Build Datasets" at bounding box center [69, 107] width 71 height 9
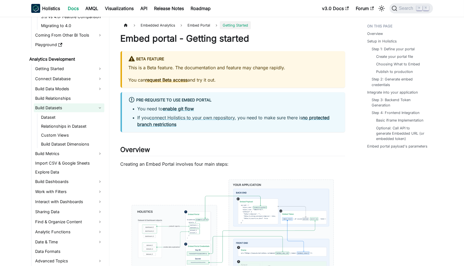
click at [66, 110] on link "Build Datasets" at bounding box center [69, 107] width 71 height 9
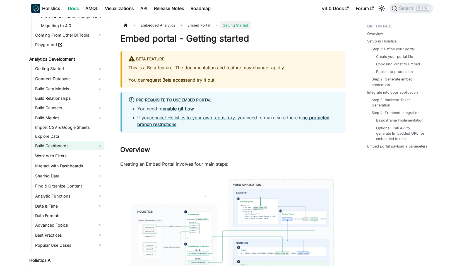
click at [69, 145] on link "Build Dashboards" at bounding box center [69, 145] width 71 height 9
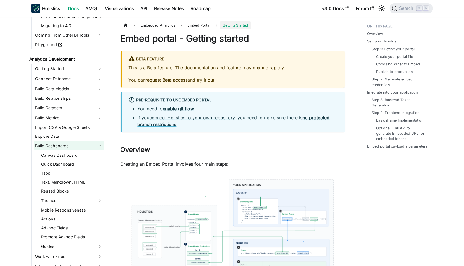
click at [77, 145] on link "Build Dashboards" at bounding box center [69, 145] width 71 height 9
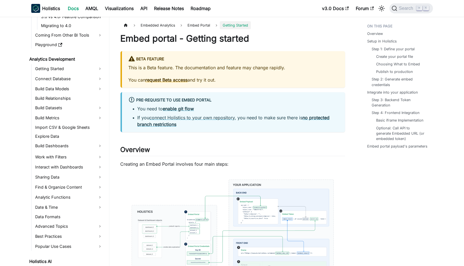
click at [78, 157] on link "Work with Filters" at bounding box center [69, 156] width 71 height 9
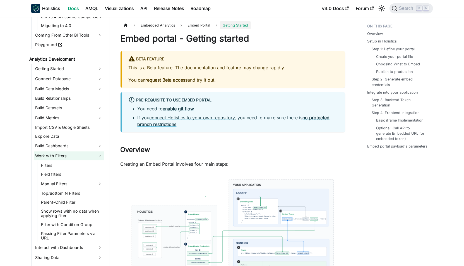
click at [83, 154] on link "Work with Filters" at bounding box center [69, 155] width 71 height 9
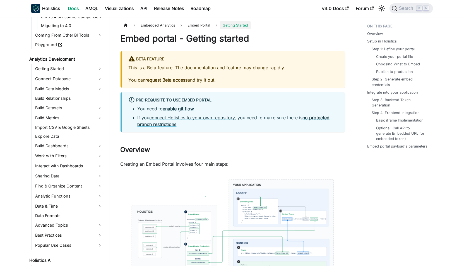
click at [57, 174] on link "Sharing Data" at bounding box center [69, 175] width 71 height 9
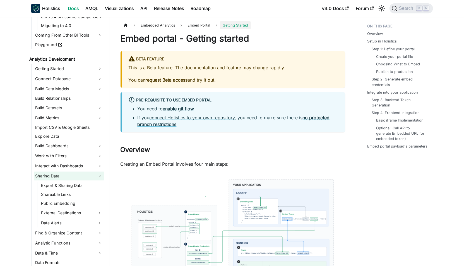
click at [60, 175] on link "Sharing Data" at bounding box center [69, 175] width 71 height 9
click at [51, 175] on link "Sharing Data" at bounding box center [69, 175] width 71 height 9
click at [79, 177] on link "Sharing Data" at bounding box center [69, 175] width 71 height 9
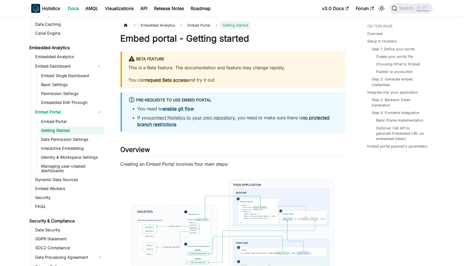
scroll to position [794, 0]
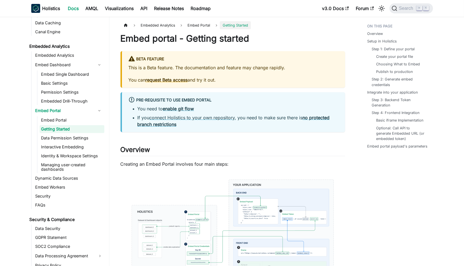
click at [72, 133] on link "Getting Started" at bounding box center [72, 129] width 65 height 8
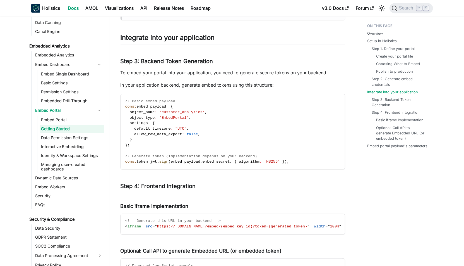
scroll to position [715, 0]
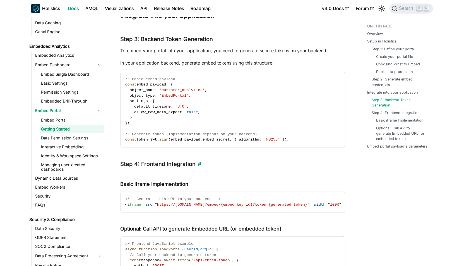
click at [178, 166] on h3 "Step 4: Frontend Integration ​" at bounding box center [233, 163] width 225 height 7
click at [173, 167] on h3 "Step 4: Frontend Integration ​" at bounding box center [233, 163] width 225 height 7
click at [154, 140] on code "// Basic embed payload const embed_payload = { object_name : 'customer_analytic…" at bounding box center [232, 109] width 223 height 75
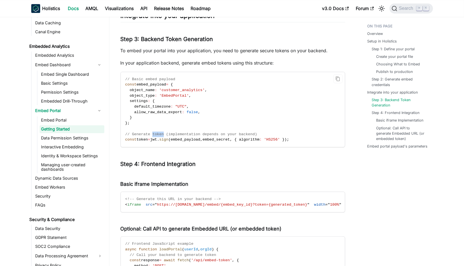
click at [154, 140] on code "// Basic embed payload const embed_payload = { object_name : 'customer_analytic…" at bounding box center [232, 109] width 223 height 75
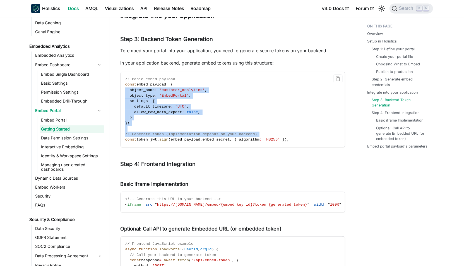
drag, startPoint x: 154, startPoint y: 140, endPoint x: 164, endPoint y: 94, distance: 46.5
click at [164, 94] on code "// Basic embed payload const embed_payload = { object_name : 'customer_analytic…" at bounding box center [232, 109] width 223 height 75
click at [164, 92] on span "'customer_analytics'" at bounding box center [181, 90] width 45 height 4
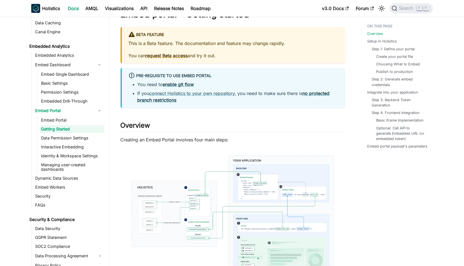
scroll to position [24, 0]
click at [68, 124] on link "Embed Portal" at bounding box center [72, 120] width 65 height 8
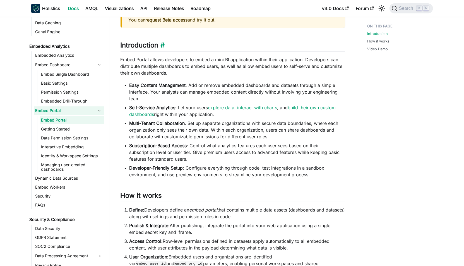
scroll to position [64, 0]
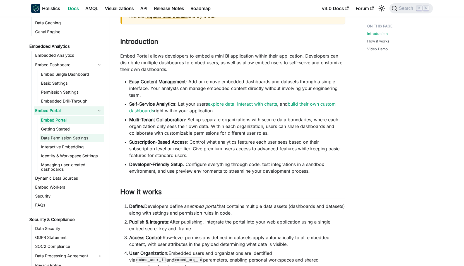
click at [69, 142] on link "Data Permission Settings" at bounding box center [72, 138] width 65 height 8
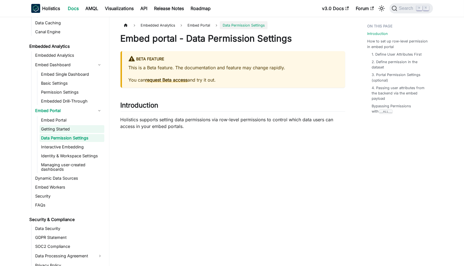
click at [49, 133] on link "Getting Started" at bounding box center [72, 129] width 65 height 8
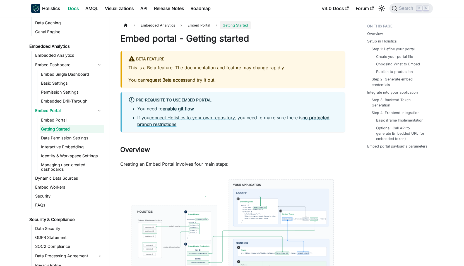
click at [212, 68] on p "This is a Beta feature. The documentation and feature may change rapidly." at bounding box center [234, 67] width 210 height 7
click at [206, 67] on p "This is a Beta feature. The documentation and feature may change rapidly." at bounding box center [234, 67] width 210 height 7
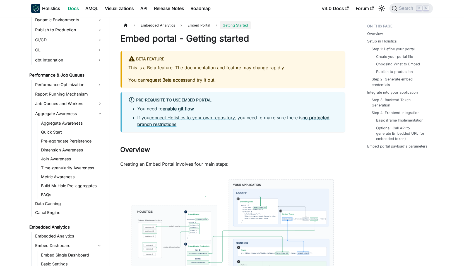
scroll to position [616, 0]
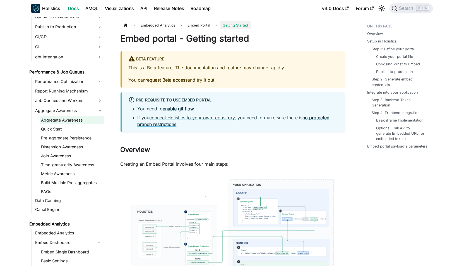
click at [73, 123] on link "Aggregate Awareness" at bounding box center [72, 120] width 65 height 8
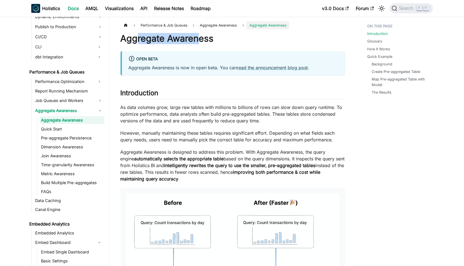
drag, startPoint x: 139, startPoint y: 37, endPoint x: 200, endPoint y: 42, distance: 61.0
click at [200, 42] on h1 "Aggregate Awareness" at bounding box center [233, 38] width 225 height 11
click at [220, 40] on h1 "Aggregate Awareness" at bounding box center [233, 38] width 225 height 11
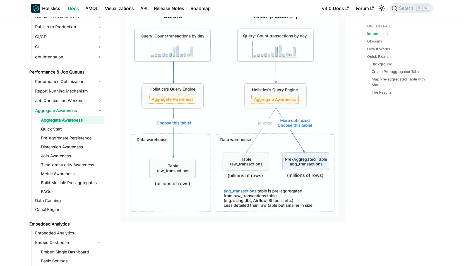
scroll to position [187, 0]
click at [184, 63] on img at bounding box center [232, 111] width 213 height 210
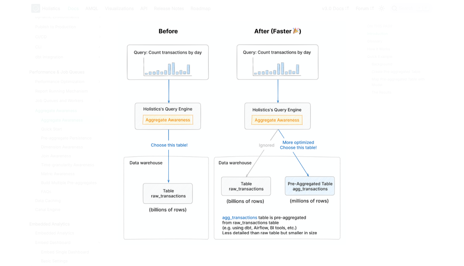
click at [374, 98] on div at bounding box center [232, 133] width 464 height 266
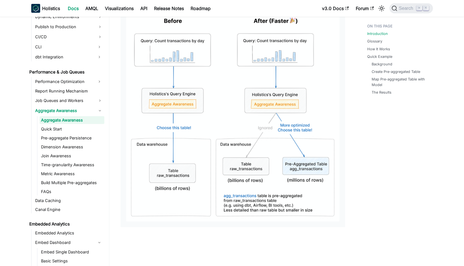
scroll to position [183, 0]
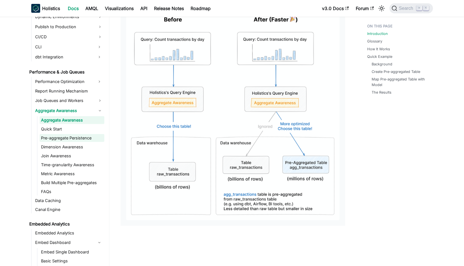
click at [77, 142] on link "Pre-aggregate Persistence" at bounding box center [72, 138] width 65 height 8
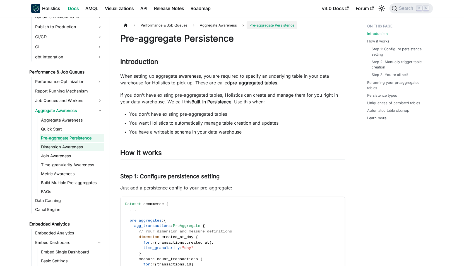
click at [67, 150] on link "Dimension Awareness" at bounding box center [72, 147] width 65 height 8
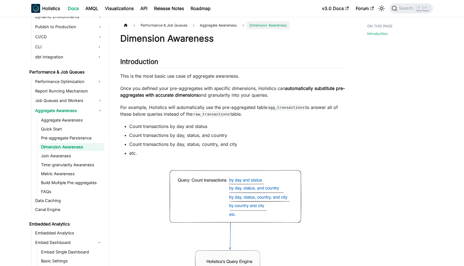
click at [77, 128] on ul "Aggregate Awareness Quick Start Pre-aggregate Persistence Dimension Awareness J…" at bounding box center [70, 155] width 67 height 79
click at [76, 132] on link "Quick Start" at bounding box center [72, 129] width 65 height 8
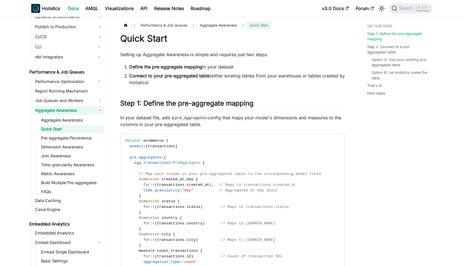
click at [82, 113] on link "Aggregate Awareness" at bounding box center [69, 110] width 71 height 9
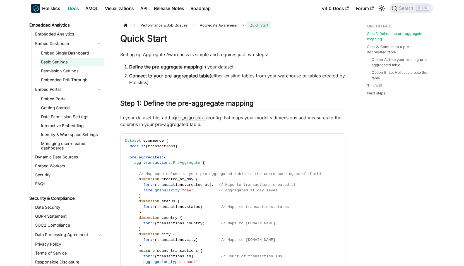
scroll to position [741, 0]
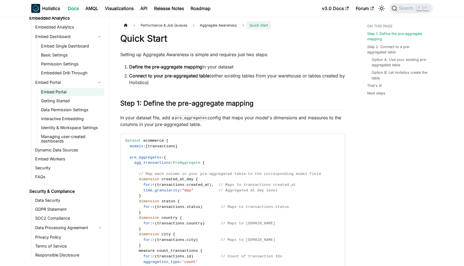
click at [69, 96] on link "Embed Portal" at bounding box center [72, 92] width 65 height 8
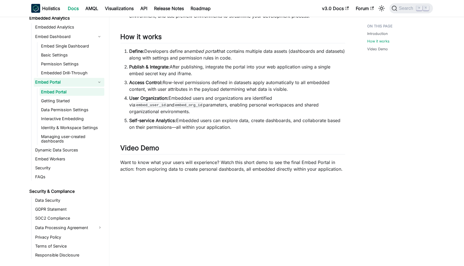
scroll to position [229, 0]
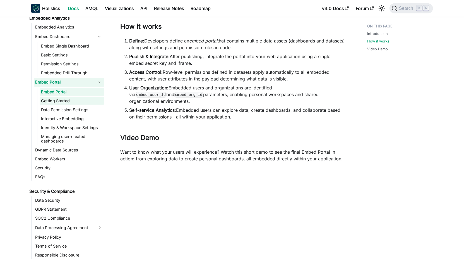
click at [66, 103] on link "Getting Started" at bounding box center [72, 101] width 65 height 8
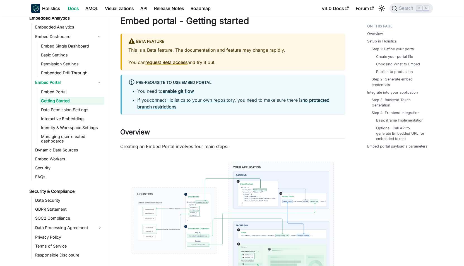
scroll to position [98, 0]
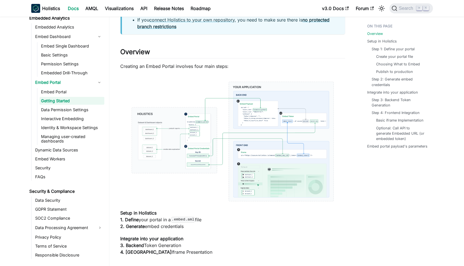
click at [176, 126] on img at bounding box center [233, 141] width 225 height 133
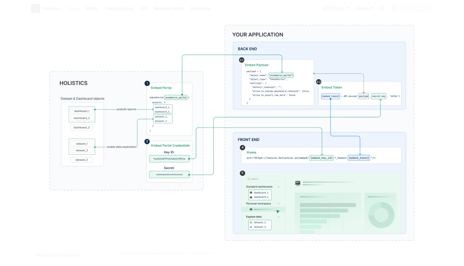
click at [189, 14] on img at bounding box center [231, 132] width 405 height 239
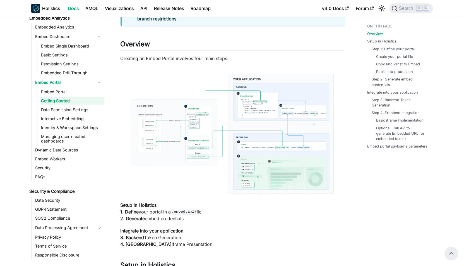
scroll to position [105, 0]
click at [180, 59] on p "Creating an Embed Portal involves four main steps:" at bounding box center [233, 59] width 225 height 7
click at [176, 58] on p "Creating an Embed Portal involves four main steps:" at bounding box center [233, 59] width 225 height 7
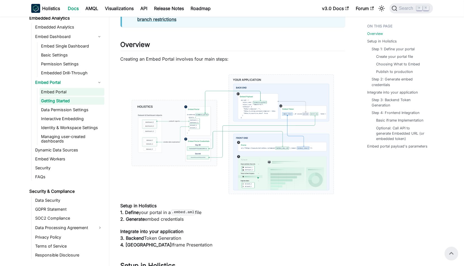
click at [67, 96] on link "Embed Portal" at bounding box center [72, 92] width 65 height 8
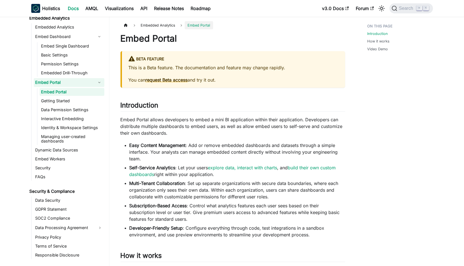
click at [142, 122] on p "Embed Portal allows developers to embed a mini BI application within their appl…" at bounding box center [233, 126] width 225 height 20
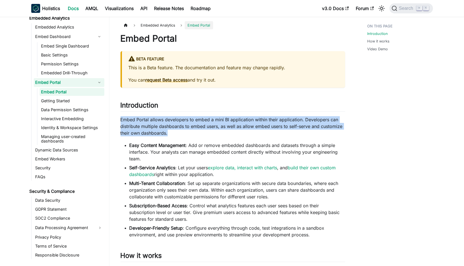
click at [142, 122] on p "Embed Portal allows developers to embed a mini BI application within their appl…" at bounding box center [233, 126] width 225 height 20
click at [149, 122] on p "Embed Portal allows developers to embed a mini BI application within their appl…" at bounding box center [233, 126] width 225 height 20
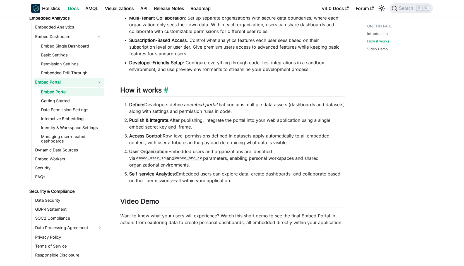
scroll to position [166, 0]
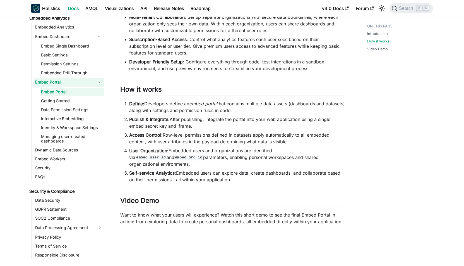
drag, startPoint x: 127, startPoint y: 102, endPoint x: 249, endPoint y: 173, distance: 140.9
click at [249, 173] on ol "Define: Developers define an embed portal that contains multiple data assets (d…" at bounding box center [233, 141] width 225 height 83
click at [249, 173] on li "Self-service Analytics: Embedded users can explore data, create dashboards, and…" at bounding box center [237, 175] width 216 height 13
drag, startPoint x: 251, startPoint y: 174, endPoint x: 125, endPoint y: 104, distance: 143.9
click at [125, 104] on ol "Define: Developers define an embed portal that contains multiple data assets (d…" at bounding box center [233, 141] width 225 height 83
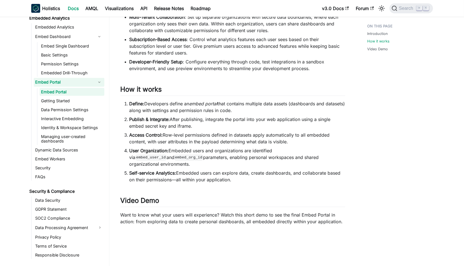
click at [129, 104] on li "Define: Developers define an embed portal that contains multiple data assets (d…" at bounding box center [237, 106] width 216 height 13
click at [131, 102] on strong "Define:" at bounding box center [136, 104] width 15 height 6
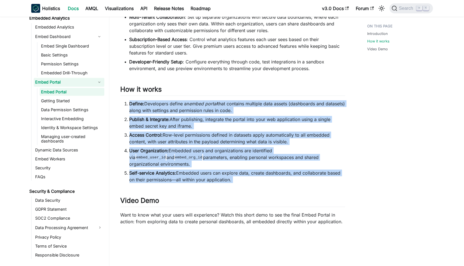
drag, startPoint x: 128, startPoint y: 100, endPoint x: 237, endPoint y: 182, distance: 137.3
click at [237, 182] on div "Embed Portal BETA FEATURE This is a Beta feature. The documentation and feature…" at bounding box center [233, 116] width 225 height 498
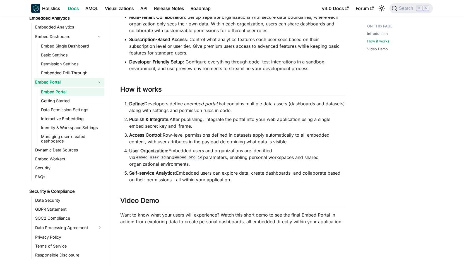
click at [237, 182] on div "Embed Portal BETA FEATURE This is a Beta feature. The documentation and feature…" at bounding box center [233, 116] width 225 height 498
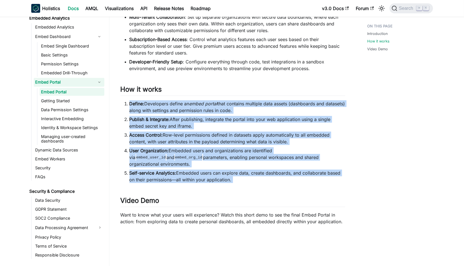
drag, startPoint x: 238, startPoint y: 177, endPoint x: 120, endPoint y: 103, distance: 139.6
click at [120, 103] on article "Embedded Analytics Embed Portal On this page Embed Portal BETA FEATURE This is …" at bounding box center [233, 110] width 234 height 510
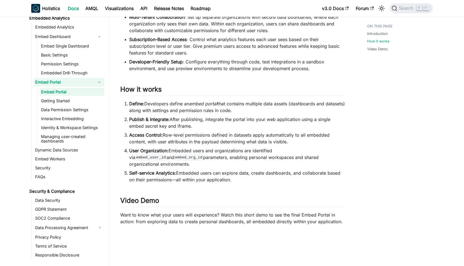
click at [120, 103] on article "Embedded Analytics Embed Portal On this page Embed Portal BETA FEATURE This is …" at bounding box center [233, 110] width 234 height 510
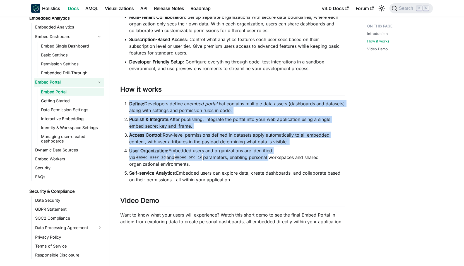
drag, startPoint x: 125, startPoint y: 101, endPoint x: 227, endPoint y: 156, distance: 115.7
click at [226, 156] on ol "Define: Developers define an embed portal that contains multiple data assets (d…" at bounding box center [233, 141] width 225 height 83
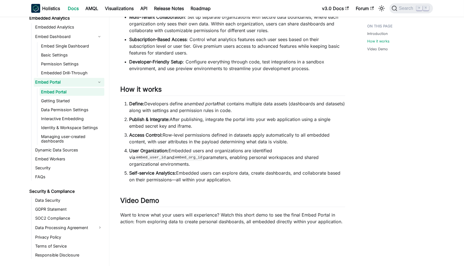
click at [227, 157] on li "User Organization: Embedded users and organizations are identified via embed_us…" at bounding box center [237, 157] width 216 height 20
drag, startPoint x: 243, startPoint y: 170, endPoint x: 179, endPoint y: 119, distance: 82.3
click at [186, 123] on ol "Define: Developers define an embed portal that contains multiple data assets (d…" at bounding box center [233, 141] width 225 height 83
click at [179, 119] on li "Publish & Integrate: After publishing, integrate the portal into your web appli…" at bounding box center [237, 122] width 216 height 13
click at [49, 103] on link "Getting Started" at bounding box center [72, 101] width 65 height 8
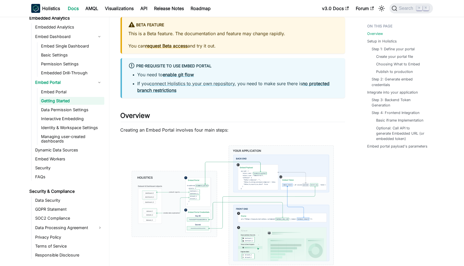
scroll to position [34, 0]
click at [199, 176] on img at bounding box center [233, 204] width 225 height 133
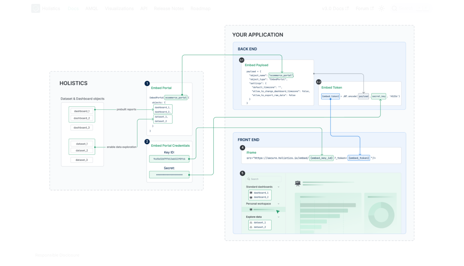
click at [189, 11] on div at bounding box center [232, 133] width 464 height 266
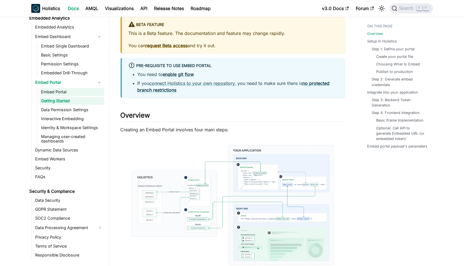
click at [65, 93] on link "Embed Portal" at bounding box center [72, 92] width 65 height 8
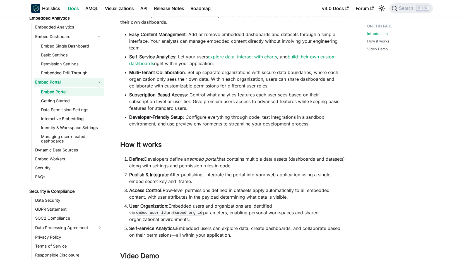
scroll to position [147, 0]
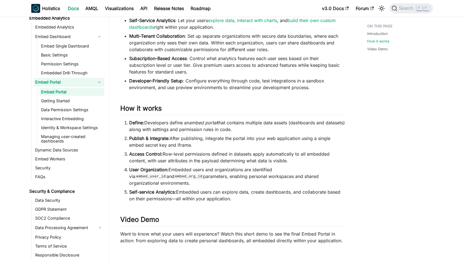
drag, startPoint x: 128, startPoint y: 122, endPoint x: 218, endPoint y: 146, distance: 93.1
click at [218, 146] on ol "Define: Developers define an embed portal that contains multiple data assets (d…" at bounding box center [233, 160] width 225 height 83
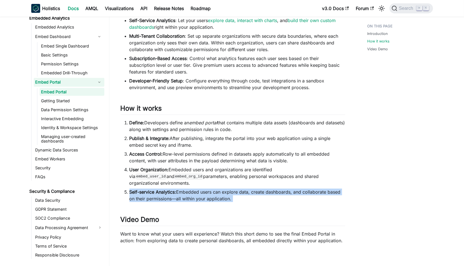
drag, startPoint x: 224, startPoint y: 190, endPoint x: 128, endPoint y: 185, distance: 96.4
click at [128, 185] on div "Embed Portal BETA FEATURE This is a Beta feature. The documentation and feature…" at bounding box center [233, 135] width 225 height 498
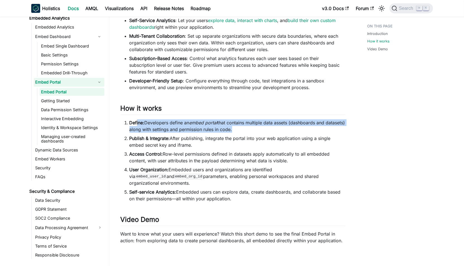
drag, startPoint x: 137, startPoint y: 125, endPoint x: 146, endPoint y: 133, distance: 12.0
click at [146, 133] on ol "Define: Developers define an embed portal that contains multiple data assets (d…" at bounding box center [233, 160] width 225 height 83
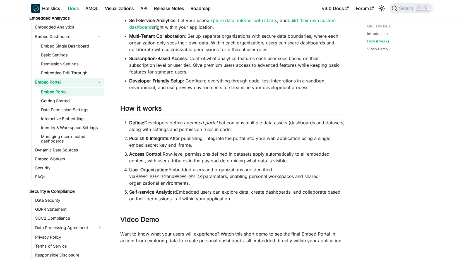
click at [146, 134] on ol "Define: Developers define an embed portal that contains multiple data assets (d…" at bounding box center [233, 160] width 225 height 83
click at [159, 189] on strong "Self-service Analytics:" at bounding box center [152, 192] width 47 height 6
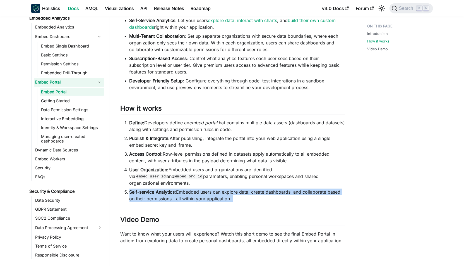
click at [159, 189] on strong "Self-service Analytics:" at bounding box center [152, 192] width 47 height 6
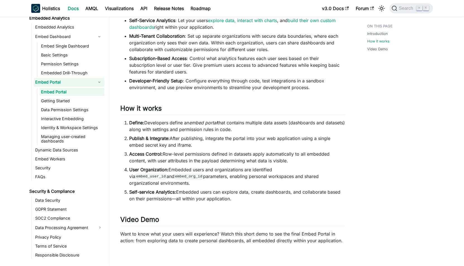
click at [166, 147] on li "Publish & Integrate: After publishing, integrate the portal into your web appli…" at bounding box center [237, 141] width 216 height 13
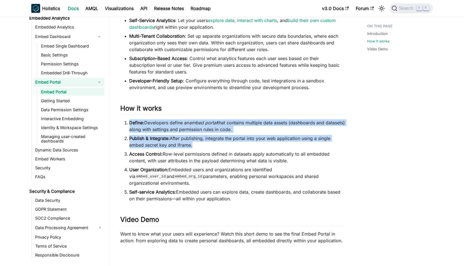
drag, startPoint x: 166, startPoint y: 147, endPoint x: 168, endPoint y: 128, distance: 18.8
click at [168, 128] on ol "Define: Developers define an embed portal that contains multiple data assets (d…" at bounding box center [233, 160] width 225 height 83
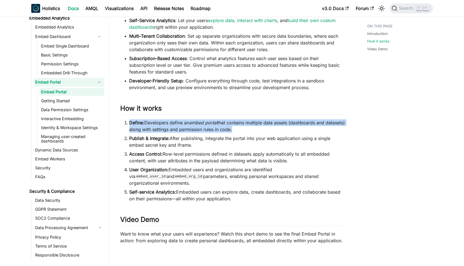
click at [168, 128] on li "Define: Developers define an embed portal that contains multiple data assets (d…" at bounding box center [237, 125] width 216 height 13
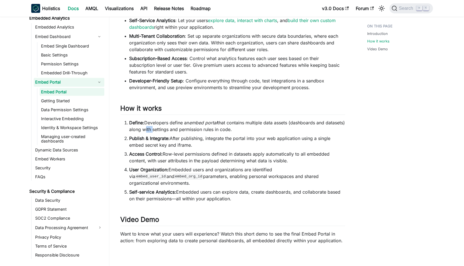
click at [168, 128] on li "Define: Developers define an embed portal that contains multiple data assets (d…" at bounding box center [237, 125] width 216 height 13
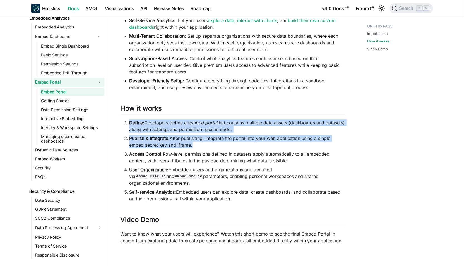
drag, startPoint x: 168, startPoint y: 128, endPoint x: 172, endPoint y: 138, distance: 10.9
click at [172, 138] on ol "Define: Developers define an embed portal that contains multiple data assets (d…" at bounding box center [233, 160] width 225 height 83
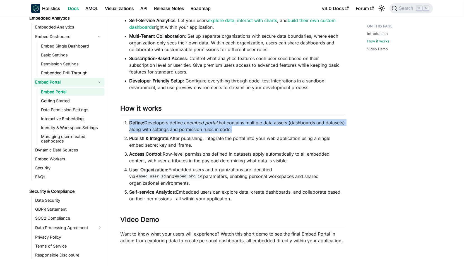
click at [172, 138] on li "Publish & Integrate: After publishing, integrate the portal into your web appli…" at bounding box center [237, 141] width 216 height 13
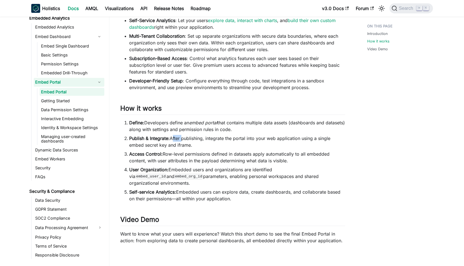
click at [172, 138] on li "Publish & Integrate: After publishing, integrate the portal into your web appli…" at bounding box center [237, 141] width 216 height 13
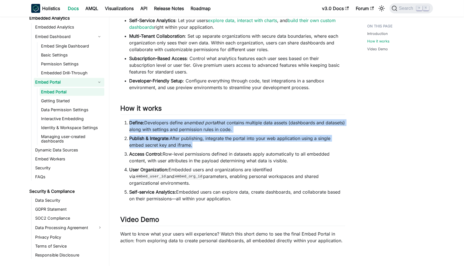
drag, startPoint x: 172, startPoint y: 138, endPoint x: 171, endPoint y: 126, distance: 12.3
click at [171, 126] on ol "Define: Developers define an embed portal that contains multiple data assets (d…" at bounding box center [233, 160] width 225 height 83
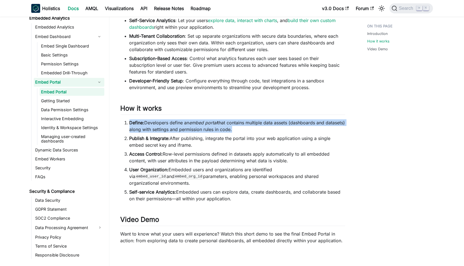
click at [171, 126] on li "Define: Developers define an embed portal that contains multiple data assets (d…" at bounding box center [237, 125] width 216 height 13
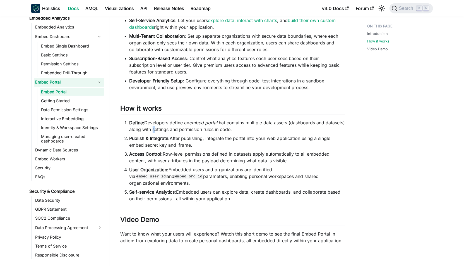
click at [171, 126] on li "Define: Developers define an embed portal that contains multiple data assets (d…" at bounding box center [237, 125] width 216 height 13
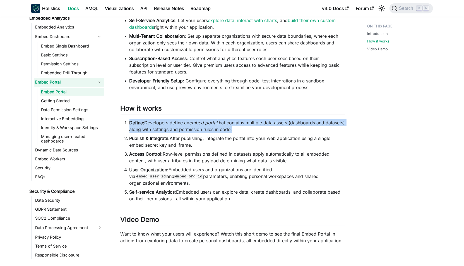
drag, startPoint x: 171, startPoint y: 126, endPoint x: 169, endPoint y: 126, distance: 2.8
click at [171, 126] on li "Define: Developers define an embed portal that contains multiple data assets (d…" at bounding box center [237, 125] width 216 height 13
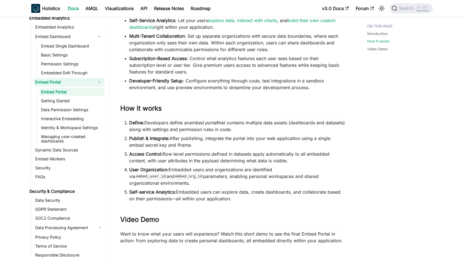
click at [167, 125] on li "Define: Developers define an embed portal that contains multiple data assets (d…" at bounding box center [237, 125] width 216 height 13
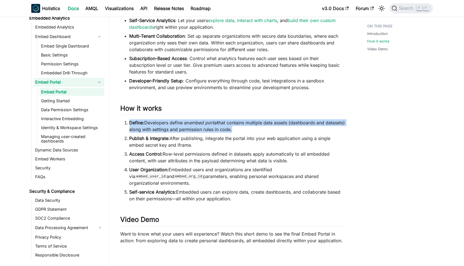
click at [167, 125] on li "Define: Developers define an embed portal that contains multiple data assets (d…" at bounding box center [237, 125] width 216 height 13
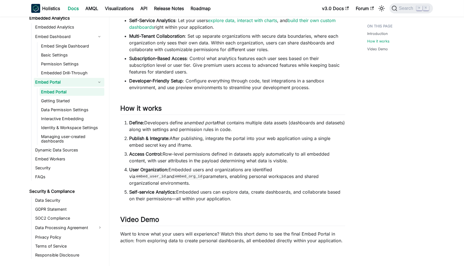
click at [166, 125] on li "Define: Developers define an embed portal that contains multiple data assets (d…" at bounding box center [237, 125] width 216 height 13
drag, startPoint x: 166, startPoint y: 125, endPoint x: 162, endPoint y: 124, distance: 4.1
click at [162, 124] on li "Define: Developers define an embed portal that contains multiple data assets (d…" at bounding box center [237, 125] width 216 height 13
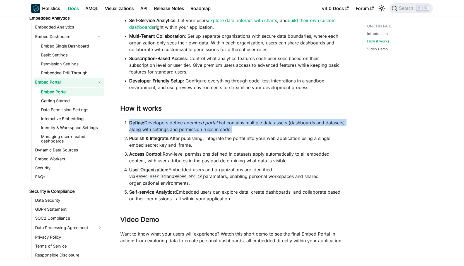
click at [162, 124] on li "Define: Developers define an embed portal that contains multiple data assets (d…" at bounding box center [237, 125] width 216 height 13
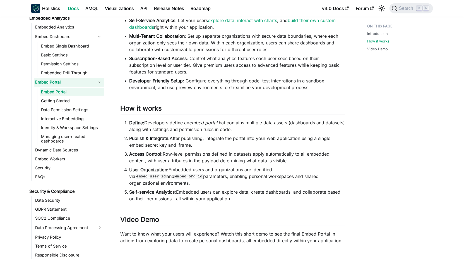
click at [166, 124] on li "Define: Developers define an embed portal that contains multiple data assets (d…" at bounding box center [237, 125] width 216 height 13
drag, startPoint x: 166, startPoint y: 124, endPoint x: 180, endPoint y: 125, distance: 14.5
click at [177, 124] on li "Define: Developers define an embed portal that contains multiple data assets (d…" at bounding box center [237, 125] width 216 height 13
click at [181, 125] on li "Define: Developers define an embed portal that contains multiple data assets (d…" at bounding box center [237, 125] width 216 height 13
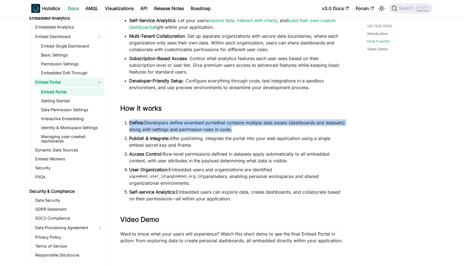
click at [181, 125] on li "Define: Developers define an embed portal that contains multiple data assets (d…" at bounding box center [237, 125] width 216 height 13
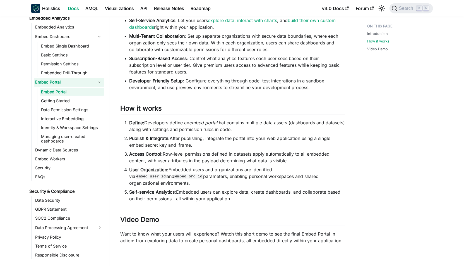
click at [177, 124] on li "Define: Developers define an embed portal that contains multiple data assets (d…" at bounding box center [237, 125] width 216 height 13
click at [174, 123] on li "Define: Developers define an embed portal that contains multiple data assets (d…" at bounding box center [237, 125] width 216 height 13
click at [174, 122] on li "Define: Developers define an embed portal that contains multiple data assets (d…" at bounding box center [237, 125] width 216 height 13
click at [176, 122] on li "Define: Developers define an embed portal that contains multiple data assets (d…" at bounding box center [237, 125] width 216 height 13
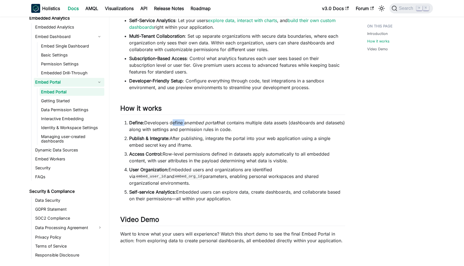
click at [176, 122] on li "Define: Developers define an embed portal that contains multiple data assets (d…" at bounding box center [237, 125] width 216 height 13
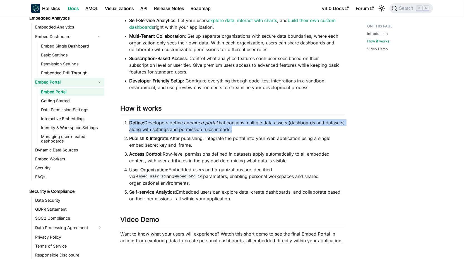
click at [176, 122] on li "Define: Developers define an embed portal that contains multiple data assets (d…" at bounding box center [237, 125] width 216 height 13
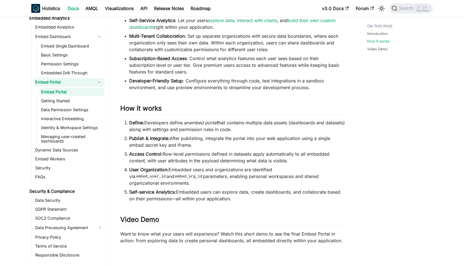
click at [178, 122] on li "Define: Developers define an embed portal that contains multiple data assets (d…" at bounding box center [237, 125] width 216 height 13
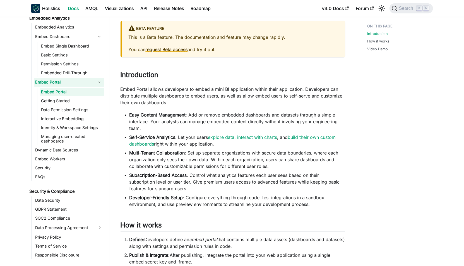
scroll to position [0, 0]
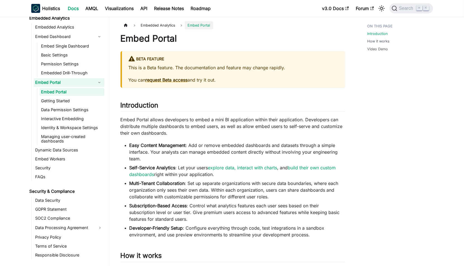
click at [83, 94] on link "Embed Portal" at bounding box center [72, 92] width 65 height 8
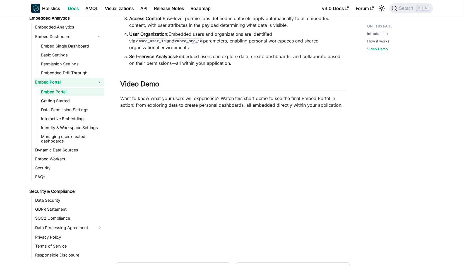
scroll to position [303, 0]
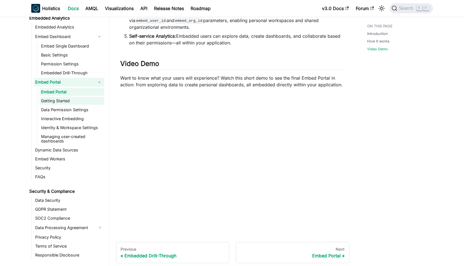
click at [83, 105] on link "Getting Started" at bounding box center [72, 101] width 65 height 8
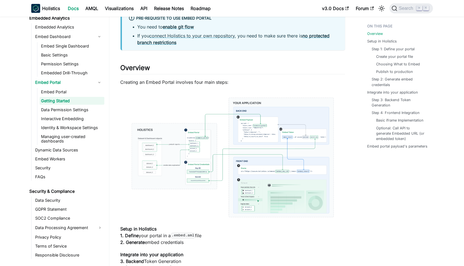
scroll to position [92, 0]
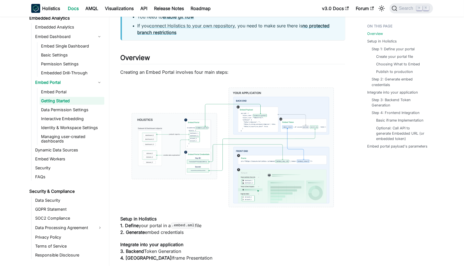
click at [185, 131] on img at bounding box center [233, 147] width 225 height 133
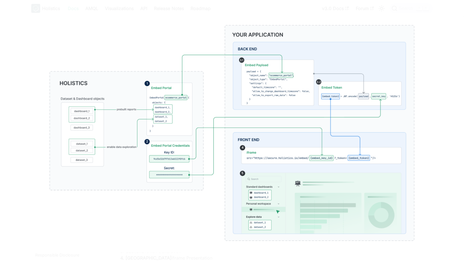
click at [209, 17] on img at bounding box center [231, 132] width 405 height 239
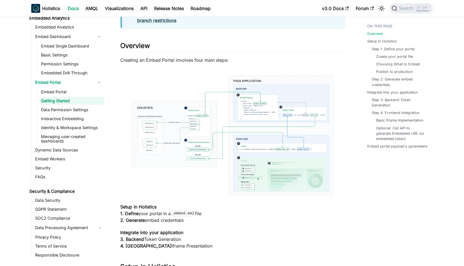
scroll to position [105, 0]
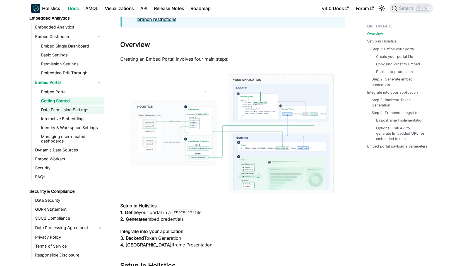
click at [80, 114] on link "Data Permission Settings" at bounding box center [72, 110] width 65 height 8
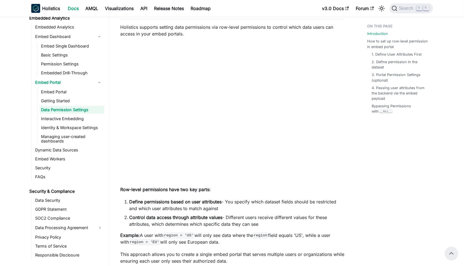
scroll to position [398, 0]
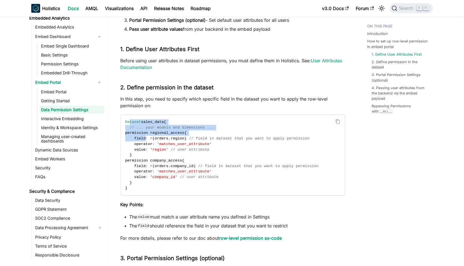
drag, startPoint x: 135, startPoint y: 128, endPoint x: 148, endPoint y: 142, distance: 18.9
click at [147, 141] on code "Dataset sales_data { // ... your models and dimensions ... permission regional_…" at bounding box center [232, 155] width 223 height 80
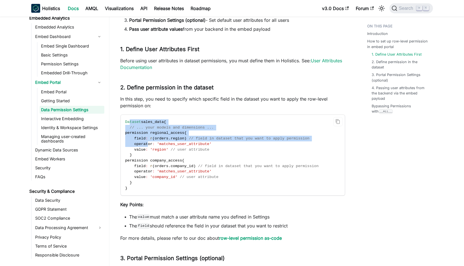
click at [148, 142] on span "operator" at bounding box center [143, 144] width 18 height 4
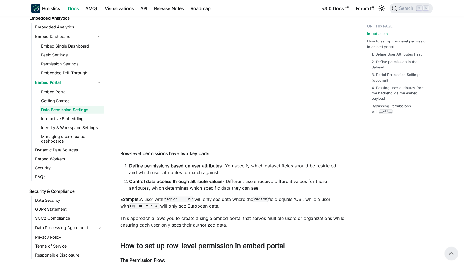
scroll to position [0, 0]
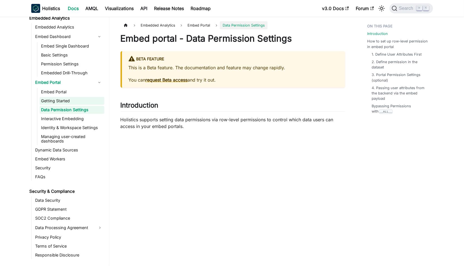
click at [67, 103] on link "Getting Started" at bounding box center [72, 101] width 65 height 8
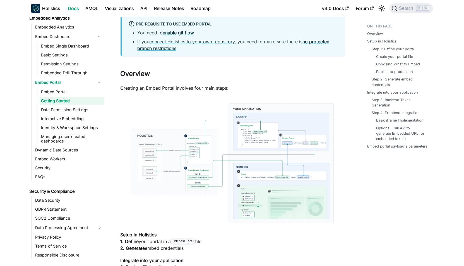
scroll to position [89, 0]
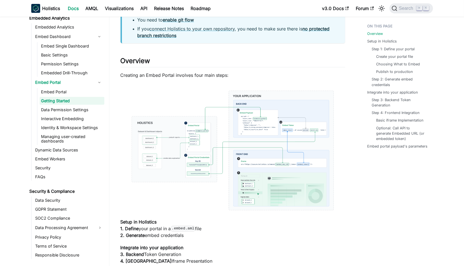
click at [187, 129] on img at bounding box center [233, 150] width 225 height 133
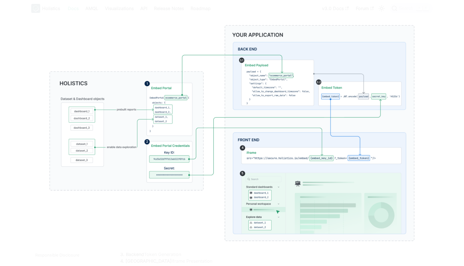
click at [259, 15] on img at bounding box center [231, 132] width 405 height 239
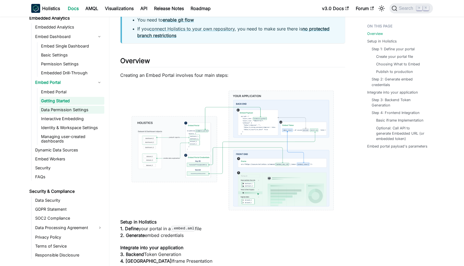
click at [74, 114] on link "Data Permission Settings" at bounding box center [72, 110] width 65 height 8
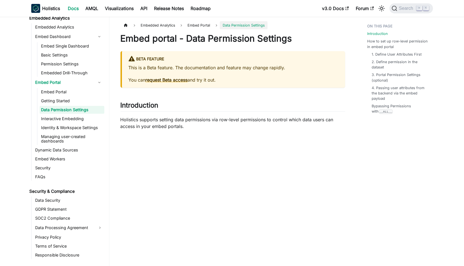
click at [306, 83] on p "You can request Beta access and try it out." at bounding box center [234, 79] width 210 height 7
click at [270, 121] on p "Holistics supports setting data permissions via row-level permissions to contro…" at bounding box center [233, 122] width 225 height 13
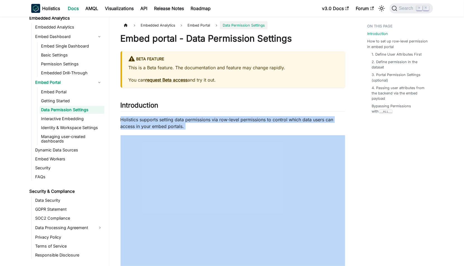
click at [270, 121] on p "Holistics supports setting data permissions via row-level permissions to contro…" at bounding box center [233, 122] width 225 height 13
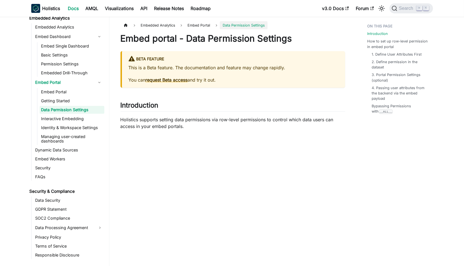
click at [261, 121] on p "Holistics supports setting data permissions via row-level permissions to contro…" at bounding box center [233, 122] width 225 height 13
click at [75, 118] on ul "Embed Portal Getting Started Data Permission Settings Interactive Embedding Ide…" at bounding box center [70, 116] width 67 height 57
click at [74, 120] on link "Interactive Embedding" at bounding box center [72, 119] width 65 height 8
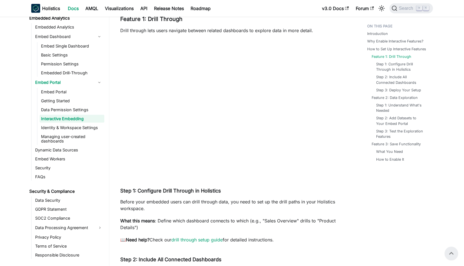
scroll to position [275, 0]
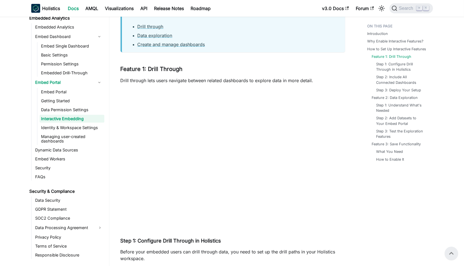
click at [185, 80] on p "Drill through lets users navigate between related dashboards to explore data in…" at bounding box center [233, 80] width 225 height 7
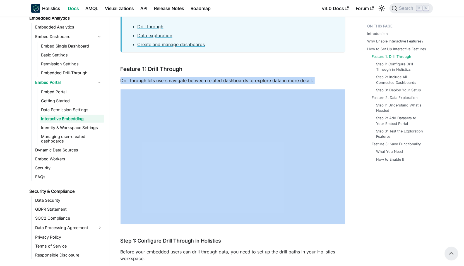
click at [185, 80] on p "Drill through lets users navigate between related dashboards to explore data in…" at bounding box center [233, 80] width 225 height 7
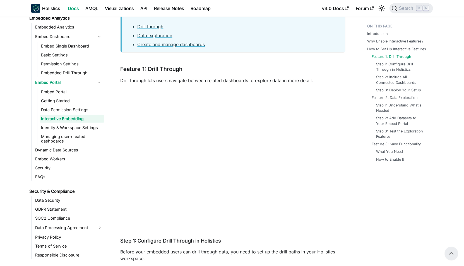
click at [181, 80] on p "Drill through lets users navigate between related dashboards to explore data in…" at bounding box center [233, 80] width 225 height 7
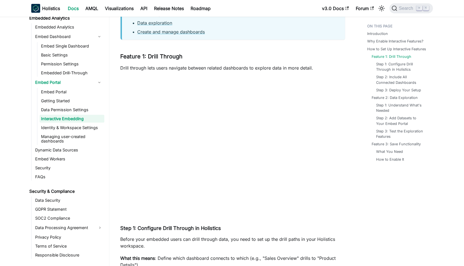
scroll to position [359, 0]
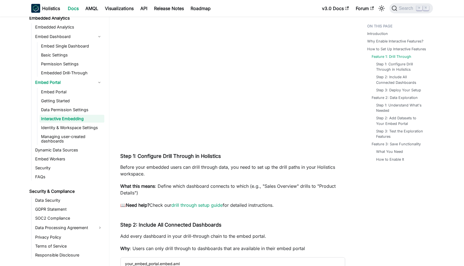
click at [63, 112] on link "Data Permission Settings" at bounding box center [72, 110] width 65 height 8
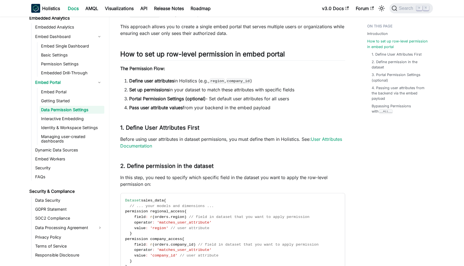
scroll to position [323, 0]
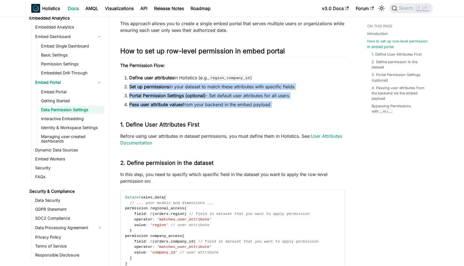
drag, startPoint x: 203, startPoint y: 110, endPoint x: 202, endPoint y: 81, distance: 28.5
click at [202, 81] on div "Embed portal - Data Permission Settings BETA FEATURE This is a Beta feature. Th…" at bounding box center [233, 159] width 225 height 898
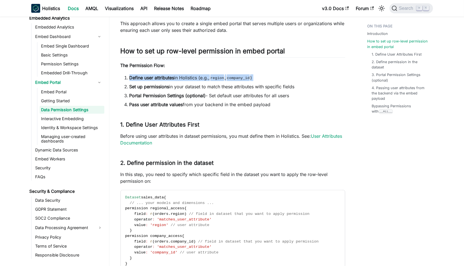
click at [202, 81] on ol "Define user attributes in Holistics (e.g., region , company_id ) Set up permiss…" at bounding box center [233, 90] width 225 height 33
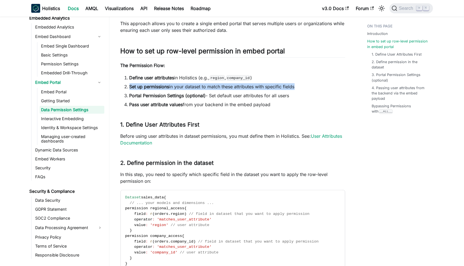
click at [202, 81] on ol "Define user attributes in Holistics (e.g., region , company_id ) Set up permiss…" at bounding box center [233, 90] width 225 height 33
click at [201, 81] on ol "Define user attributes in Holistics (e.g., region , company_id ) Set up permiss…" at bounding box center [233, 90] width 225 height 33
click at [191, 88] on li "Set up permissions in your dataset to match these attributes with specific fiel…" at bounding box center [237, 86] width 216 height 7
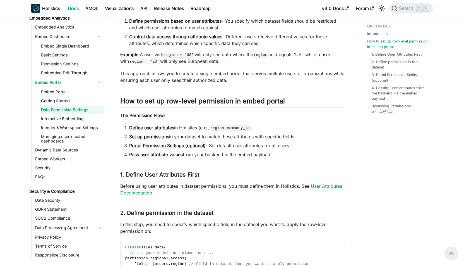
scroll to position [259, 0]
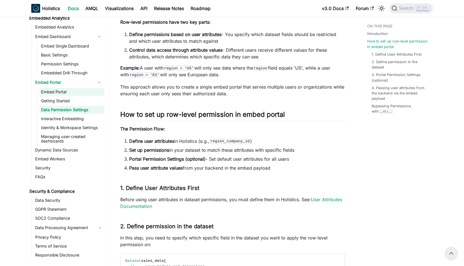
click at [74, 96] on link "Embed Portal" at bounding box center [72, 92] width 65 height 8
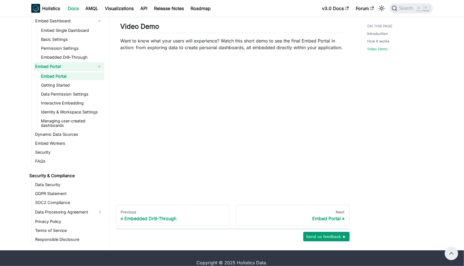
scroll to position [266, 0]
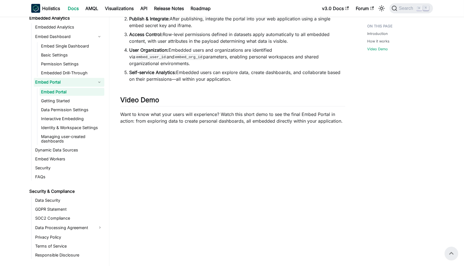
click at [213, 103] on div "Embed Portal BETA FEATURE This is a Beta feature. The documentation and feature…" at bounding box center [233, 15] width 225 height 498
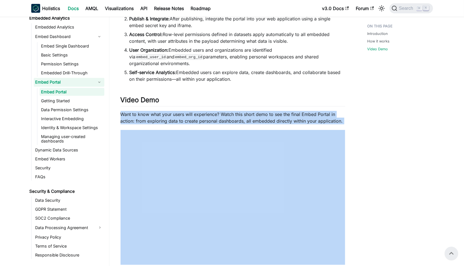
click at [213, 103] on div "Embed Portal BETA FEATURE This is a Beta feature. The documentation and feature…" at bounding box center [233, 15] width 225 height 498
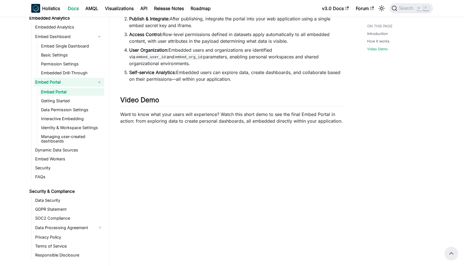
click at [214, 111] on p "Want to know what your users will experience? Watch this short demo to see the …" at bounding box center [233, 117] width 225 height 13
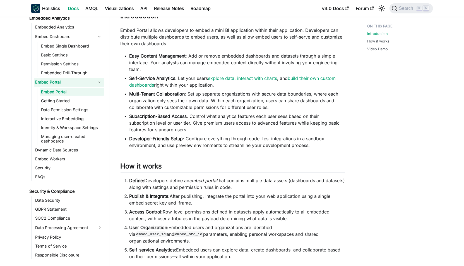
scroll to position [657, 0]
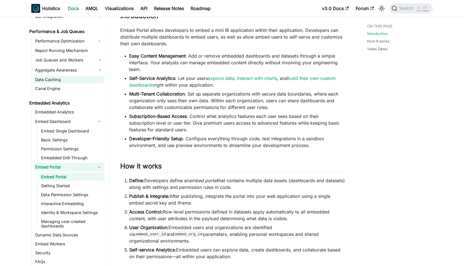
click at [65, 83] on link "Data Caching" at bounding box center [69, 80] width 71 height 8
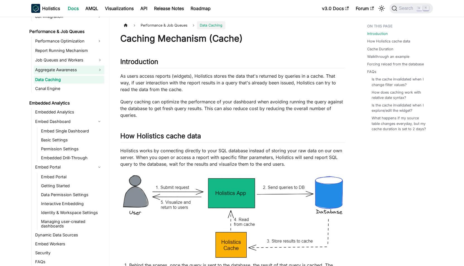
click at [62, 74] on link "Aggregate Awareness" at bounding box center [69, 70] width 71 height 9
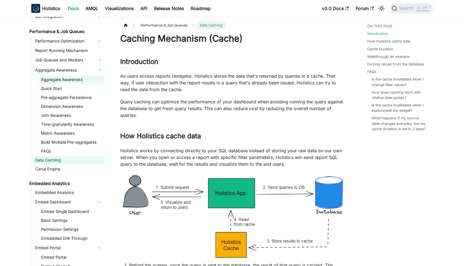
click at [63, 83] on link "Aggregate Awareness" at bounding box center [72, 80] width 65 height 8
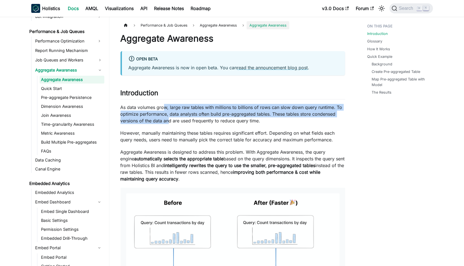
drag, startPoint x: 166, startPoint y: 114, endPoint x: 170, endPoint y: 128, distance: 15.4
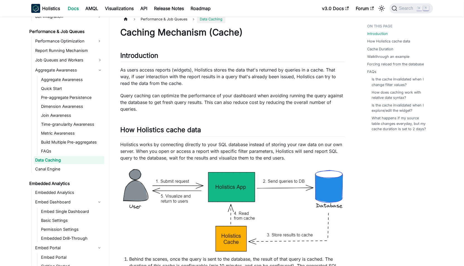
scroll to position [16, 0]
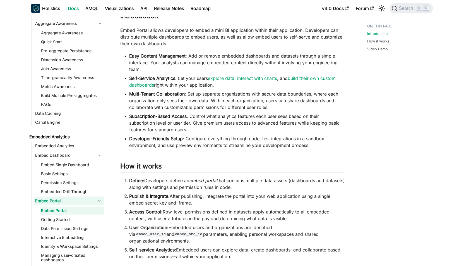
scroll to position [705, 0]
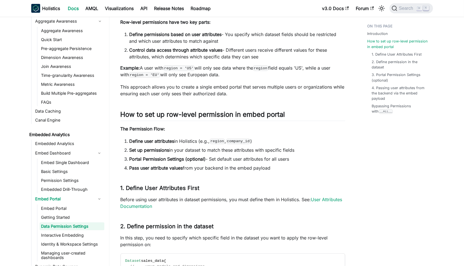
scroll to position [723, 0]
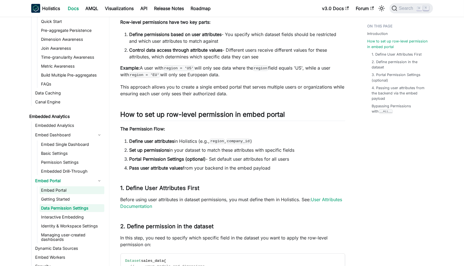
click at [63, 194] on link "Embed Portal" at bounding box center [72, 190] width 65 height 8
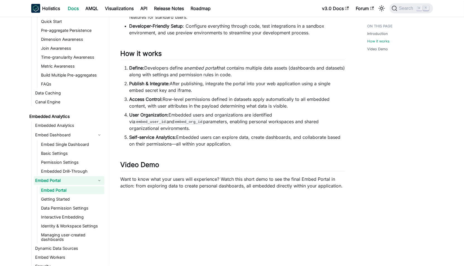
scroll to position [221, 0]
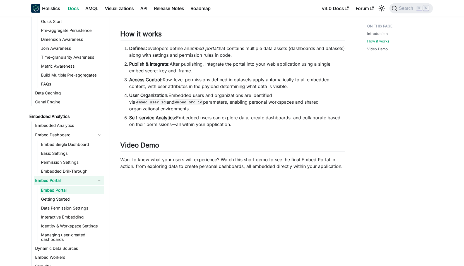
drag, startPoint x: 241, startPoint y: 118, endPoint x: 147, endPoint y: 51, distance: 115.1
click at [147, 51] on ol "Define: Developers define an embed portal that contains multiple data assets (d…" at bounding box center [233, 86] width 225 height 83
click at [147, 51] on li "Define: Developers define an embed portal that contains multiple data assets (d…" at bounding box center [237, 51] width 216 height 13
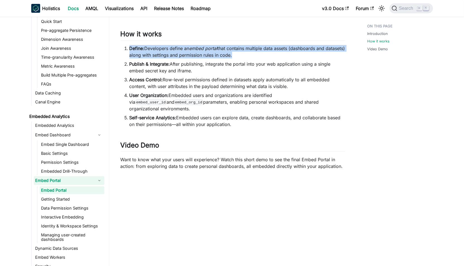
click at [147, 51] on li "Define: Developers define an embed portal that contains multiple data assets (d…" at bounding box center [237, 51] width 216 height 13
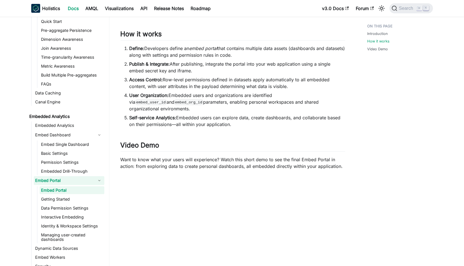
click at [152, 52] on li "Define: Developers define an embed portal that contains multiple data assets (d…" at bounding box center [237, 51] width 216 height 13
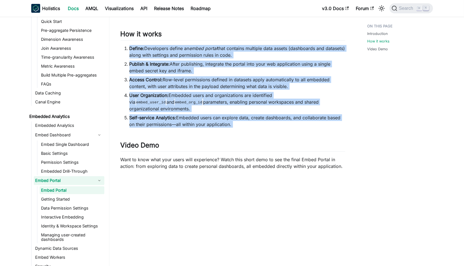
drag, startPoint x: 152, startPoint y: 52, endPoint x: 176, endPoint y: 110, distance: 62.8
click at [175, 108] on ol "Define: Developers define an embed portal that contains multiple data assets (d…" at bounding box center [233, 86] width 225 height 83
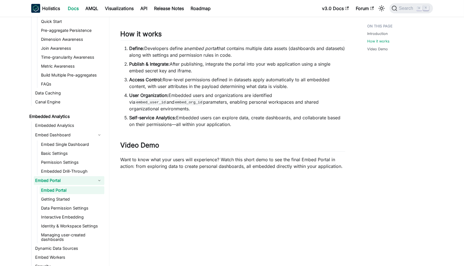
click at [176, 115] on strong "Self-service Analytics:" at bounding box center [152, 118] width 47 height 6
click at [62, 203] on link "Getting Started" at bounding box center [72, 199] width 65 height 8
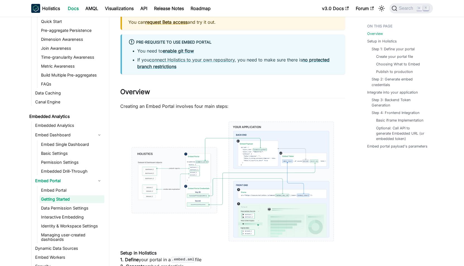
scroll to position [141, 0]
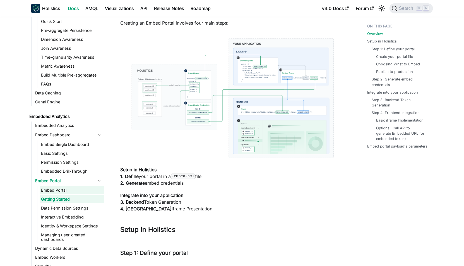
click at [67, 194] on link "Embed Portal" at bounding box center [72, 190] width 65 height 8
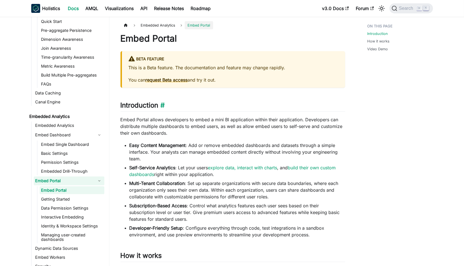
scroll to position [173, 0]
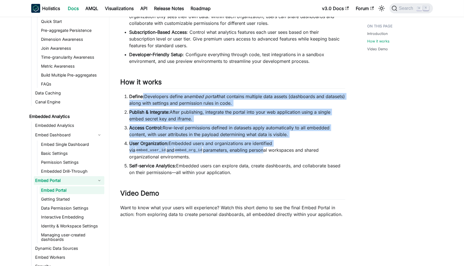
drag, startPoint x: 144, startPoint y: 98, endPoint x: 219, endPoint y: 150, distance: 90.8
click at [218, 149] on ol "Define: Developers define an embed portal that contains multiple data assets (d…" at bounding box center [233, 134] width 225 height 83
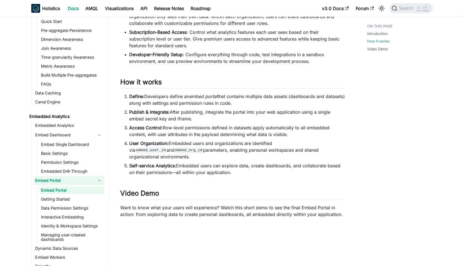
click at [219, 150] on li "User Organization: Embedded users and organizations are identified via embed_us…" at bounding box center [237, 150] width 216 height 20
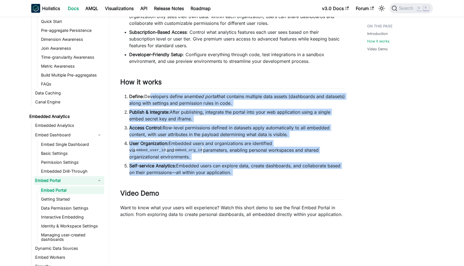
drag, startPoint x: 243, startPoint y: 174, endPoint x: 150, endPoint y: 99, distance: 119.9
click at [150, 99] on div "Embed Portal BETA FEATURE This is a Beta feature. The documentation and feature…" at bounding box center [233, 109] width 225 height 498
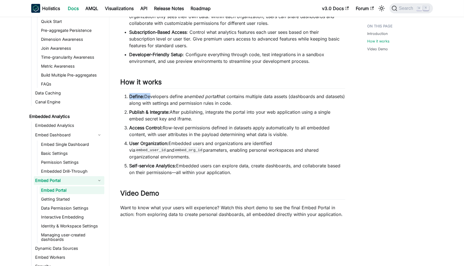
click at [150, 99] on li "Define: Developers define an embed portal that contains multiple data assets (d…" at bounding box center [237, 99] width 216 height 13
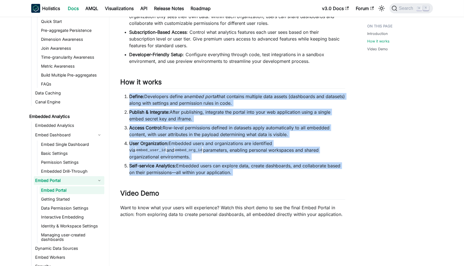
drag, startPoint x: 150, startPoint y: 99, endPoint x: 229, endPoint y: 158, distance: 99.1
click at [229, 158] on ol "Define: Developers define an embed portal that contains multiple data assets (d…" at bounding box center [233, 134] width 225 height 83
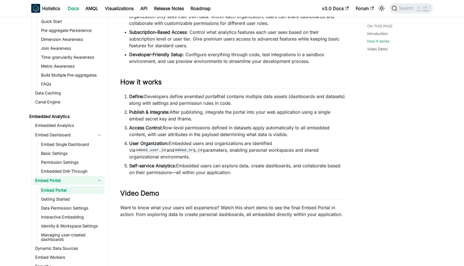
click at [229, 162] on li "Self-service Analytics: Embedded users can explore data, create dashboards, and…" at bounding box center [237, 168] width 216 height 13
click at [237, 162] on li "Self-service Analytics: Embedded users can explore data, create dashboards, and…" at bounding box center [237, 168] width 216 height 13
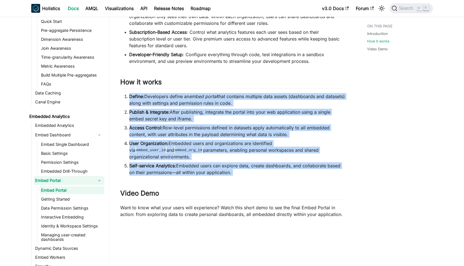
drag, startPoint x: 237, startPoint y: 159, endPoint x: 167, endPoint y: 101, distance: 90.3
click at [169, 102] on ol "Define: Developers define an embed portal that contains multiple data assets (d…" at bounding box center [233, 134] width 225 height 83
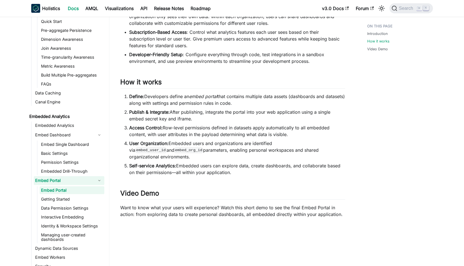
click at [167, 101] on li "Define: Developers define an embed portal that contains multiple data assets (d…" at bounding box center [237, 99] width 216 height 13
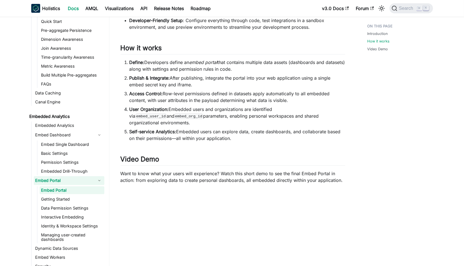
scroll to position [227, 0]
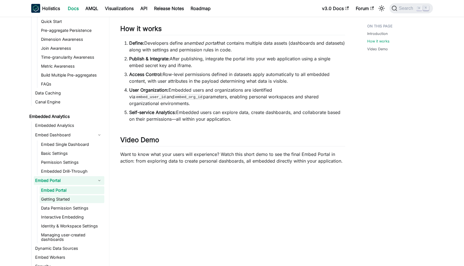
click at [62, 203] on link "Getting Started" at bounding box center [72, 199] width 65 height 8
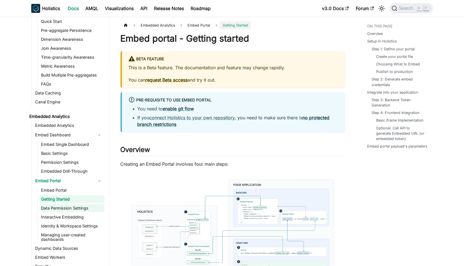
click at [64, 212] on link "Data Permission Settings" at bounding box center [72, 208] width 65 height 8
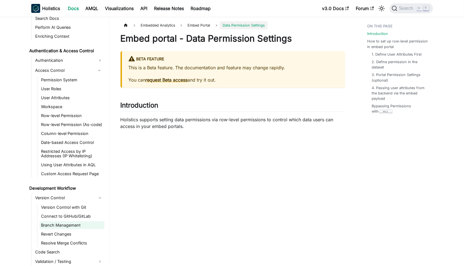
scroll to position [360, 0]
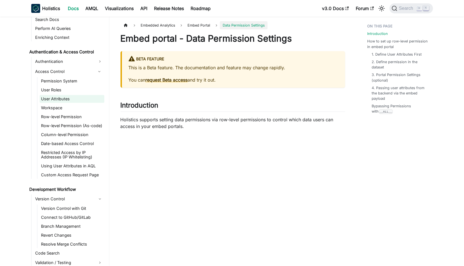
click at [66, 100] on link "User Attributes" at bounding box center [72, 99] width 65 height 8
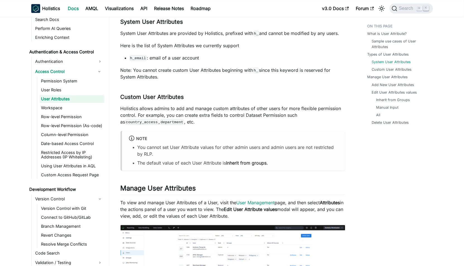
scroll to position [977, 0]
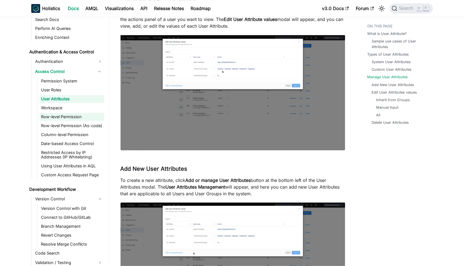
click at [68, 114] on link "Row-level Permission" at bounding box center [72, 117] width 65 height 8
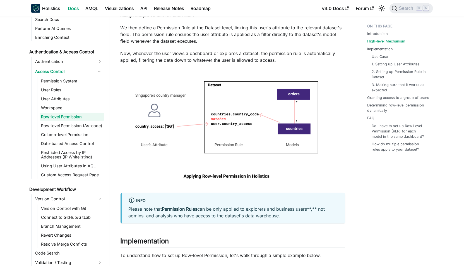
scroll to position [315, 0]
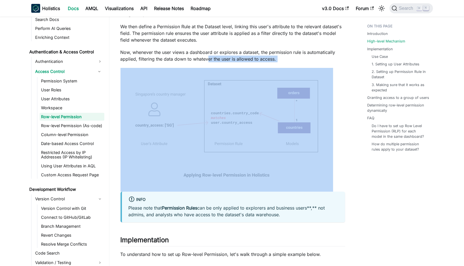
drag, startPoint x: 209, startPoint y: 58, endPoint x: 254, endPoint y: 107, distance: 66.7
click at [225, 57] on p "Now, whenever the user views a dashboard or explores a dataset, the permission …" at bounding box center [233, 55] width 225 height 13
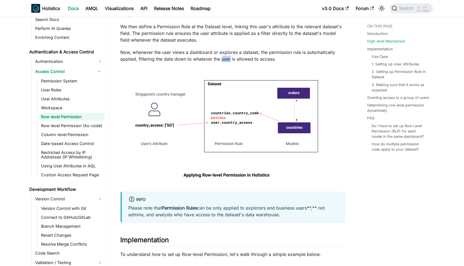
click at [225, 57] on p "Now, whenever the user views a dashboard or explores a dataset, the permission …" at bounding box center [233, 55] width 225 height 13
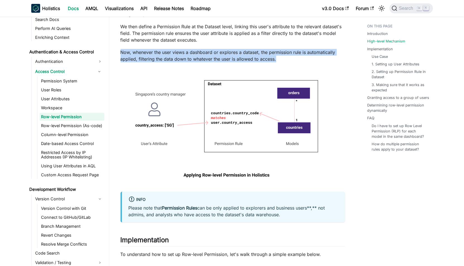
click at [225, 57] on p "Now, whenever the user views a dashboard or explores a dataset, the permission …" at bounding box center [233, 55] width 225 height 13
click at [220, 56] on p "Now, whenever the user views a dashboard or explores a dataset, the permission …" at bounding box center [233, 55] width 225 height 13
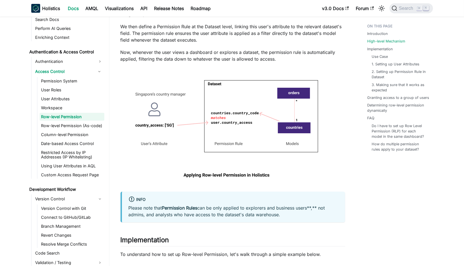
click at [206, 60] on p "Now, whenever the user views a dashboard or explores a dataset, the permission …" at bounding box center [233, 55] width 225 height 13
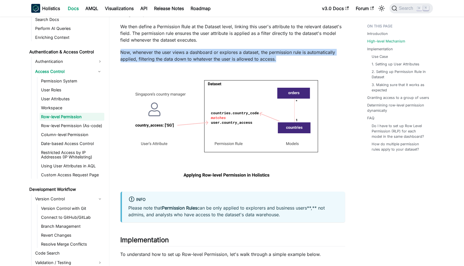
drag, startPoint x: 206, startPoint y: 60, endPoint x: 199, endPoint y: 61, distance: 7.3
click at [206, 60] on p "Now, whenever the user views a dashboard or explores a dataset, the permission …" at bounding box center [233, 55] width 225 height 13
click at [199, 61] on p "Now, whenever the user views a dashboard or explores a dataset, the permission …" at bounding box center [233, 55] width 225 height 13
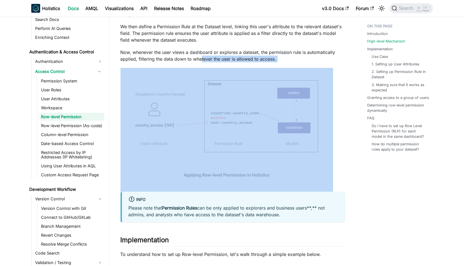
drag, startPoint x: 204, startPoint y: 60, endPoint x: 236, endPoint y: 92, distance: 44.8
click at [215, 56] on p "Now, whenever the user views a dashboard or explores a dataset, the permission …" at bounding box center [233, 55] width 225 height 13
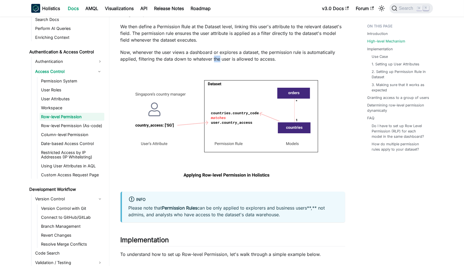
click at [215, 56] on p "Now, whenever the user views a dashboard or explores a dataset, the permission …" at bounding box center [233, 55] width 225 height 13
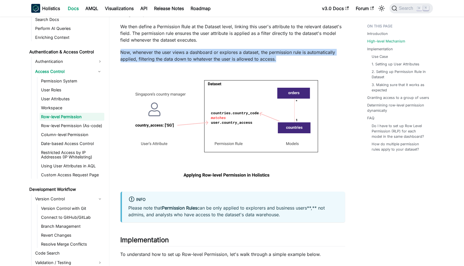
click at [215, 56] on p "Now, whenever the user views a dashboard or explores a dataset, the permission …" at bounding box center [233, 55] width 225 height 13
click at [211, 55] on p "Now, whenever the user views a dashboard or explores a dataset, the permission …" at bounding box center [233, 55] width 225 height 13
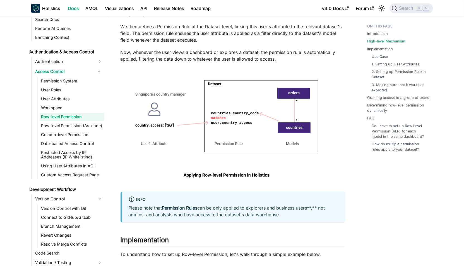
click at [216, 58] on p "Now, whenever the user views a dashboard or explores a dataset, the permission …" at bounding box center [233, 55] width 225 height 13
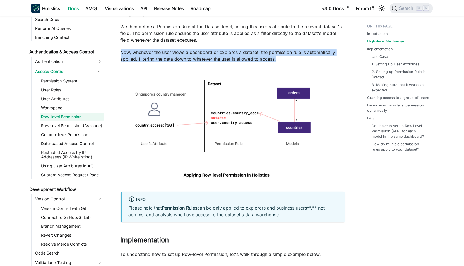
click at [216, 58] on p "Now, whenever the user views a dashboard or explores a dataset, the permission …" at bounding box center [233, 55] width 225 height 13
click at [225, 57] on p "Now, whenever the user views a dashboard or explores a dataset, the permission …" at bounding box center [233, 55] width 225 height 13
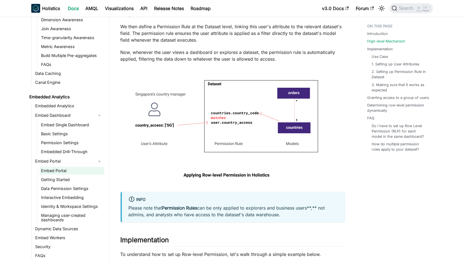
scroll to position [752, 0]
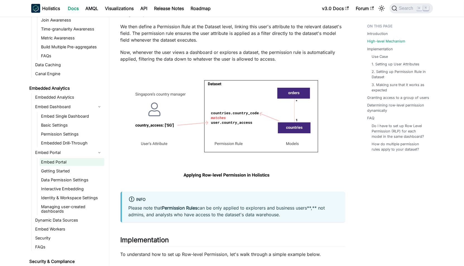
click at [74, 163] on link "Embed Portal" at bounding box center [72, 162] width 65 height 8
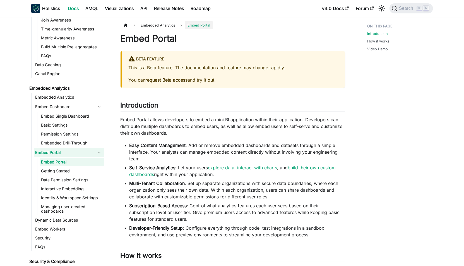
click at [204, 129] on p "Embed Portal allows developers to embed a mini BI application within their appl…" at bounding box center [233, 126] width 225 height 20
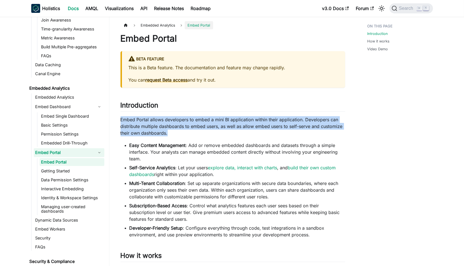
click at [204, 129] on p "Embed Portal allows developers to embed a mini BI application within their appl…" at bounding box center [233, 126] width 225 height 20
click at [199, 128] on p "Embed Portal allows developers to embed a mini BI application within their appl…" at bounding box center [233, 126] width 225 height 20
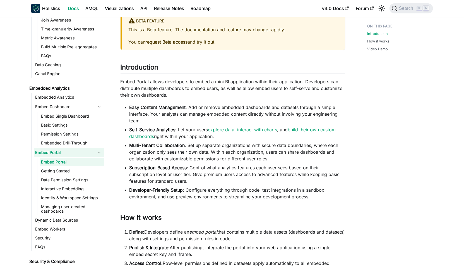
scroll to position [57, 0]
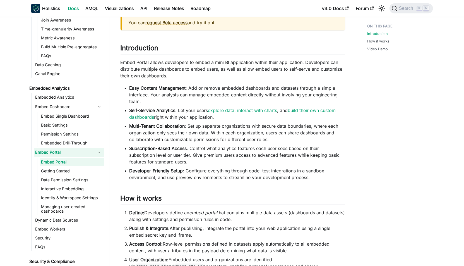
click at [199, 126] on li "Multi-Tenant Collaboration : Set up separate organizations with secure data bou…" at bounding box center [237, 132] width 216 height 20
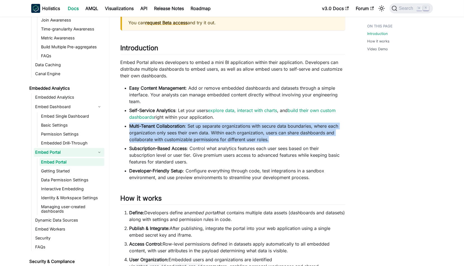
click at [199, 126] on li "Multi-Tenant Collaboration : Set up separate organizations with secure data bou…" at bounding box center [237, 132] width 216 height 20
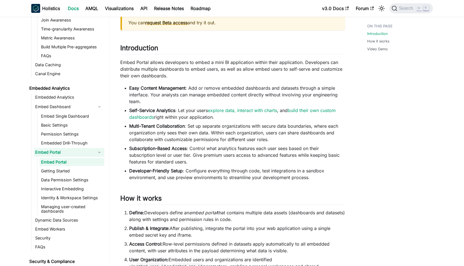
click at [194, 126] on li "Multi-Tenant Collaboration : Set up separate organizations with secure data bou…" at bounding box center [237, 132] width 216 height 20
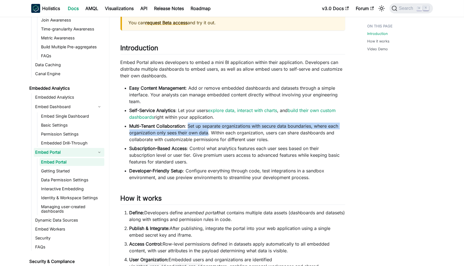
drag, startPoint x: 194, startPoint y: 126, endPoint x: 206, endPoint y: 129, distance: 12.7
click at [205, 129] on li "Multi-Tenant Collaboration : Set up separate organizations with secure data bou…" at bounding box center [237, 132] width 216 height 20
click at [206, 129] on li "Multi-Tenant Collaboration : Set up separate organizations with secure data bou…" at bounding box center [237, 132] width 216 height 20
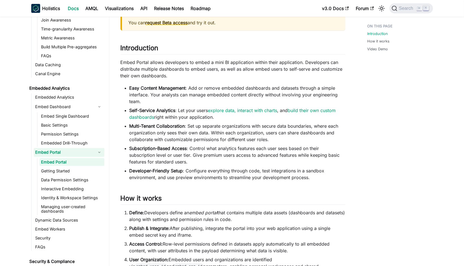
click at [193, 133] on li "Multi-Tenant Collaboration : Set up separate organizations with secure data bou…" at bounding box center [237, 132] width 216 height 20
click at [192, 128] on li "Multi-Tenant Collaboration : Set up separate organizations with secure data bou…" at bounding box center [237, 132] width 216 height 20
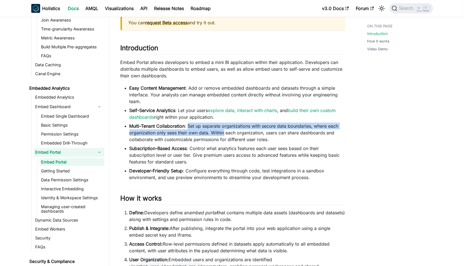
drag, startPoint x: 192, startPoint y: 128, endPoint x: 220, endPoint y: 135, distance: 29.1
click at [219, 135] on li "Multi-Tenant Collaboration : Set up separate organizations with secure data bou…" at bounding box center [237, 132] width 216 height 20
click at [220, 135] on li "Multi-Tenant Collaboration : Set up separate organizations with secure data bou…" at bounding box center [237, 132] width 216 height 20
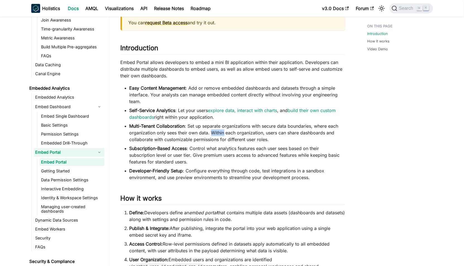
click at [220, 135] on li "Multi-Tenant Collaboration : Set up separate organizations with secure data bou…" at bounding box center [237, 132] width 216 height 20
click at [210, 133] on li "Multi-Tenant Collaboration : Set up separate organizations with secure data bou…" at bounding box center [237, 132] width 216 height 20
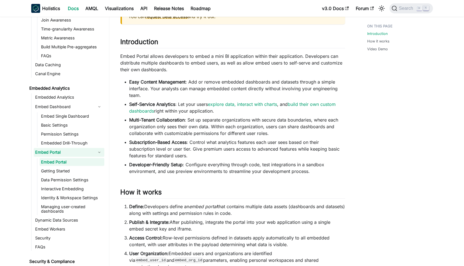
scroll to position [74, 0]
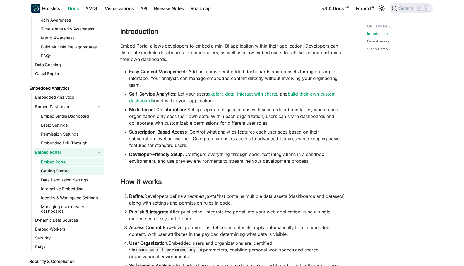
click at [86, 173] on link "Getting Started" at bounding box center [72, 171] width 65 height 8
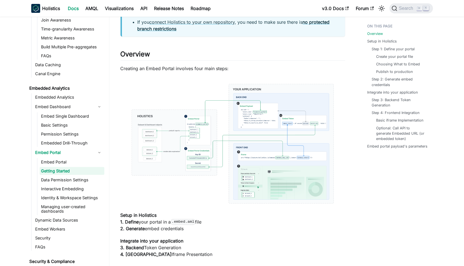
scroll to position [98, 0]
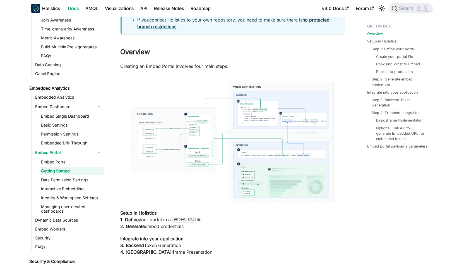
click at [218, 145] on img at bounding box center [233, 141] width 225 height 133
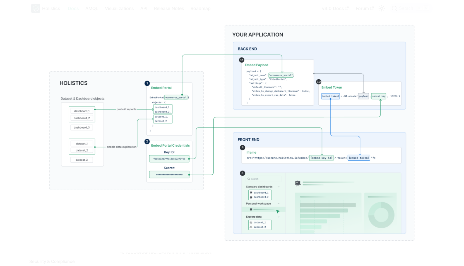
click at [192, 15] on img at bounding box center [231, 132] width 405 height 239
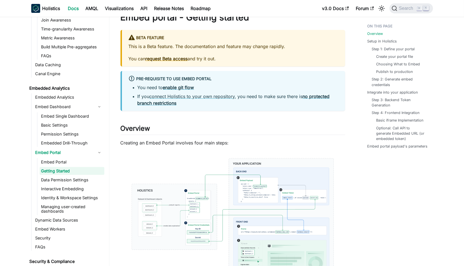
scroll to position [70, 0]
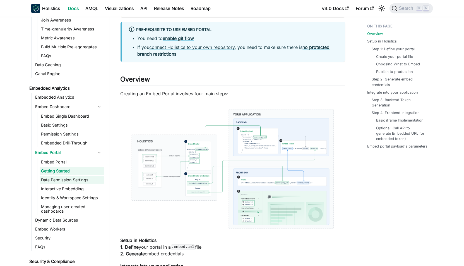
click at [78, 184] on link "Data Permission Settings" at bounding box center [72, 180] width 65 height 8
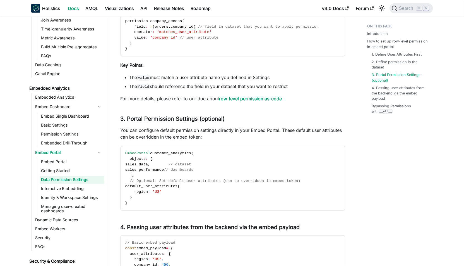
scroll to position [584, 0]
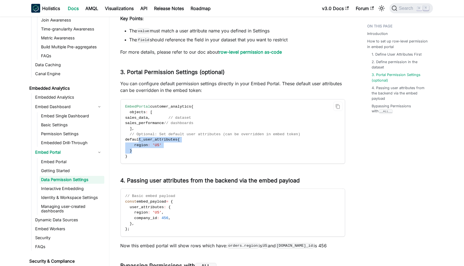
drag, startPoint x: 167, startPoint y: 149, endPoint x: 135, endPoint y: 136, distance: 33.7
click at [137, 136] on code "EmbedPortal customer_analytics { objects : [ sales_data , // dataset sales_perf…" at bounding box center [232, 131] width 223 height 64
click at [135, 136] on code "EmbedPortal customer_analytics { objects : [ sales_data , // dataset sales_perf…" at bounding box center [232, 131] width 223 height 64
drag, startPoint x: 135, startPoint y: 136, endPoint x: 140, endPoint y: 134, distance: 4.9
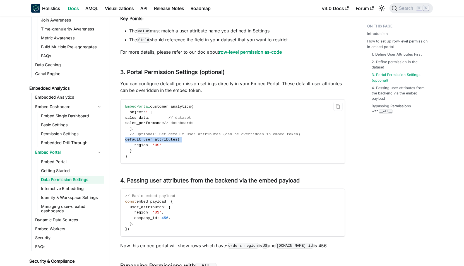
click at [135, 136] on code "EmbedPortal customer_analytics { objects : [ sales_data , // dataset sales_perf…" at bounding box center [232, 131] width 223 height 64
click at [140, 134] on span "// Optional: Set default user attributes (can be overridden in embed token)" at bounding box center [215, 134] width 171 height 4
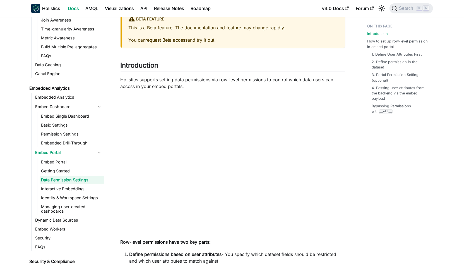
scroll to position [87, 0]
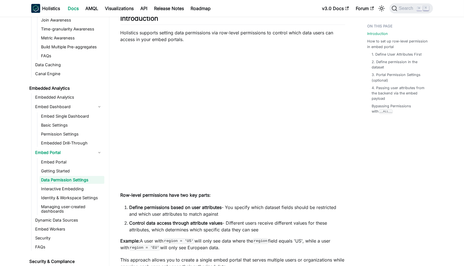
click at [208, 37] on p "Holistics supports setting data permissions via row-level permissions to contro…" at bounding box center [233, 35] width 225 height 13
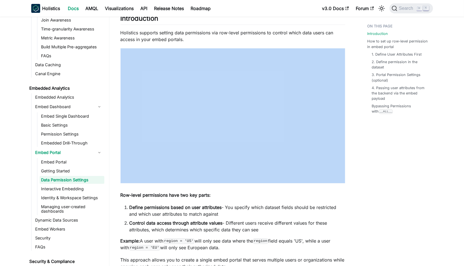
click at [208, 37] on p "Holistics supports setting data permissions via row-level permissions to contro…" at bounding box center [233, 35] width 225 height 13
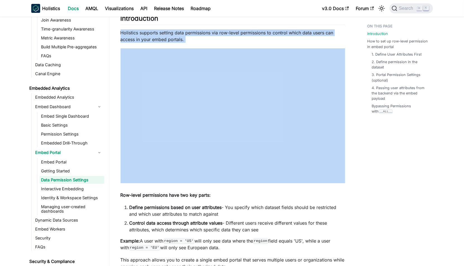
click at [208, 37] on p "Holistics supports setting data permissions via row-level permissions to contro…" at bounding box center [233, 35] width 225 height 13
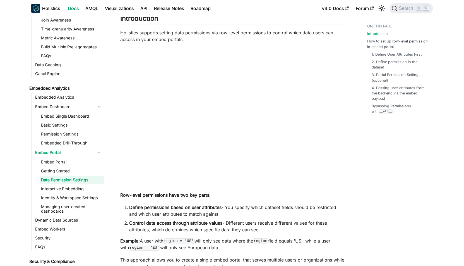
click at [202, 36] on p "Holistics supports setting data permissions via row-level permissions to contro…" at bounding box center [233, 35] width 225 height 13
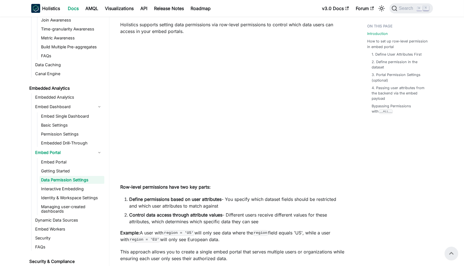
scroll to position [76, 0]
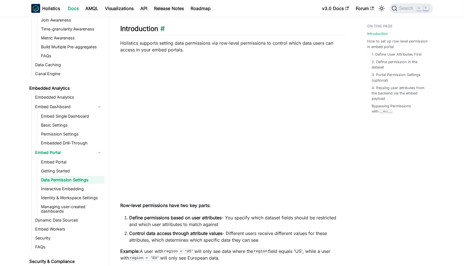
click at [245, 35] on h2 "Introduction ​" at bounding box center [233, 30] width 225 height 11
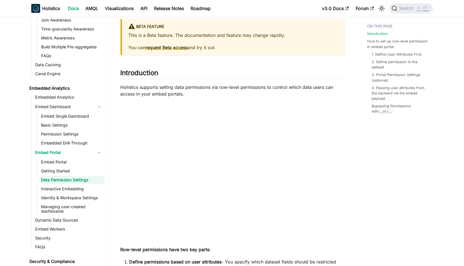
scroll to position [0, 0]
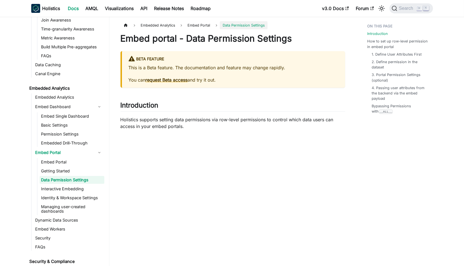
click at [194, 121] on p "Holistics supports setting data permissions via row-level permissions to contro…" at bounding box center [233, 122] width 225 height 13
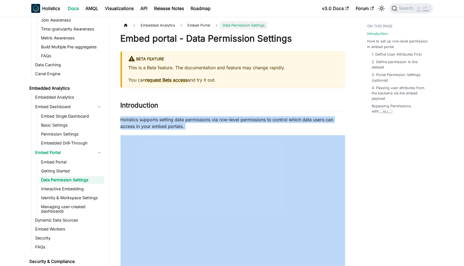
click at [194, 121] on p "Holistics supports setting data permissions via row-level permissions to contro…" at bounding box center [233, 122] width 225 height 13
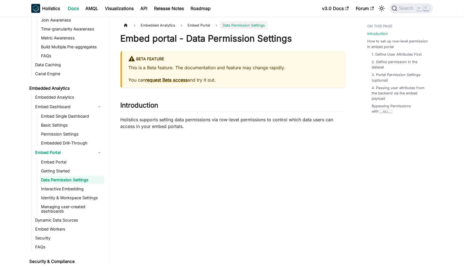
click at [192, 121] on p "Holistics supports setting data permissions via row-level permissions to contro…" at bounding box center [233, 122] width 225 height 13
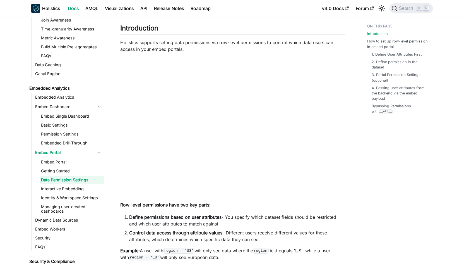
scroll to position [88, 0]
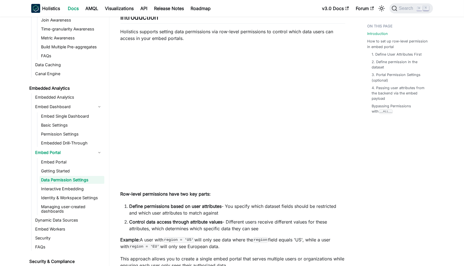
click at [254, 33] on p "Holistics supports setting data permissions via row-level permissions to contro…" at bounding box center [233, 34] width 225 height 13
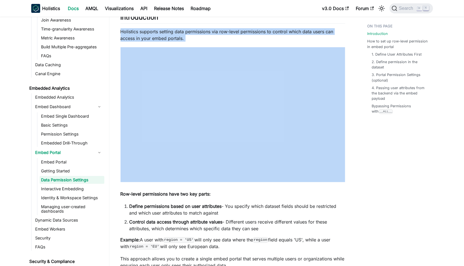
click at [254, 33] on p "Holistics supports setting data permissions via row-level permissions to contro…" at bounding box center [233, 34] width 225 height 13
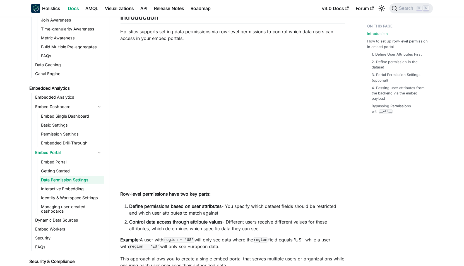
click at [251, 32] on p "Holistics supports setting data permissions via row-level permissions to contro…" at bounding box center [233, 34] width 225 height 13
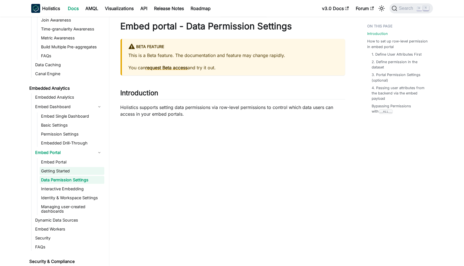
click at [84, 172] on link "Getting Started" at bounding box center [72, 171] width 65 height 8
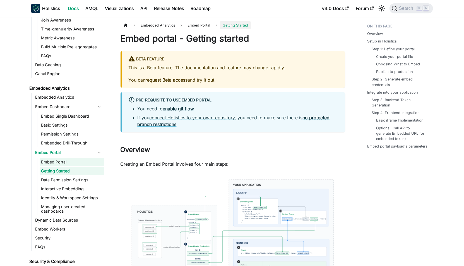
click at [83, 166] on link "Embed Portal" at bounding box center [72, 162] width 65 height 8
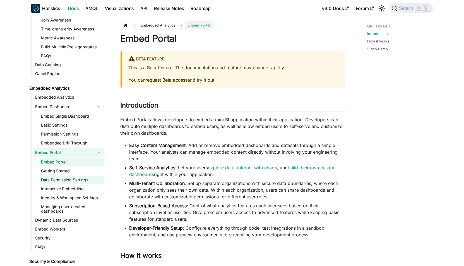
click at [85, 180] on link "Data Permission Settings" at bounding box center [72, 180] width 65 height 8
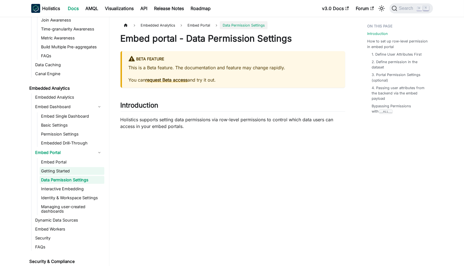
click at [83, 174] on link "Getting Started" at bounding box center [72, 171] width 65 height 8
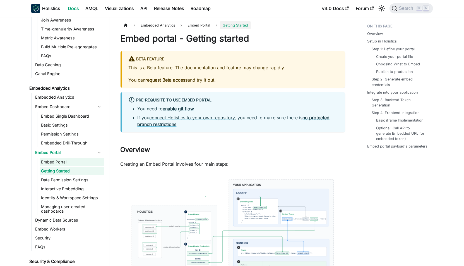
click at [83, 166] on link "Embed Portal" at bounding box center [72, 162] width 65 height 8
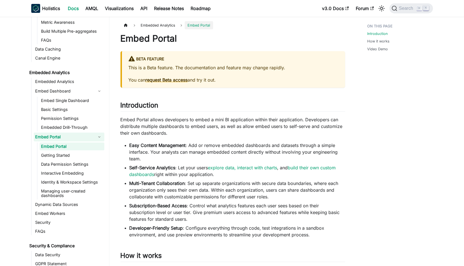
scroll to position [818, 0]
